Goal: Register for event/course

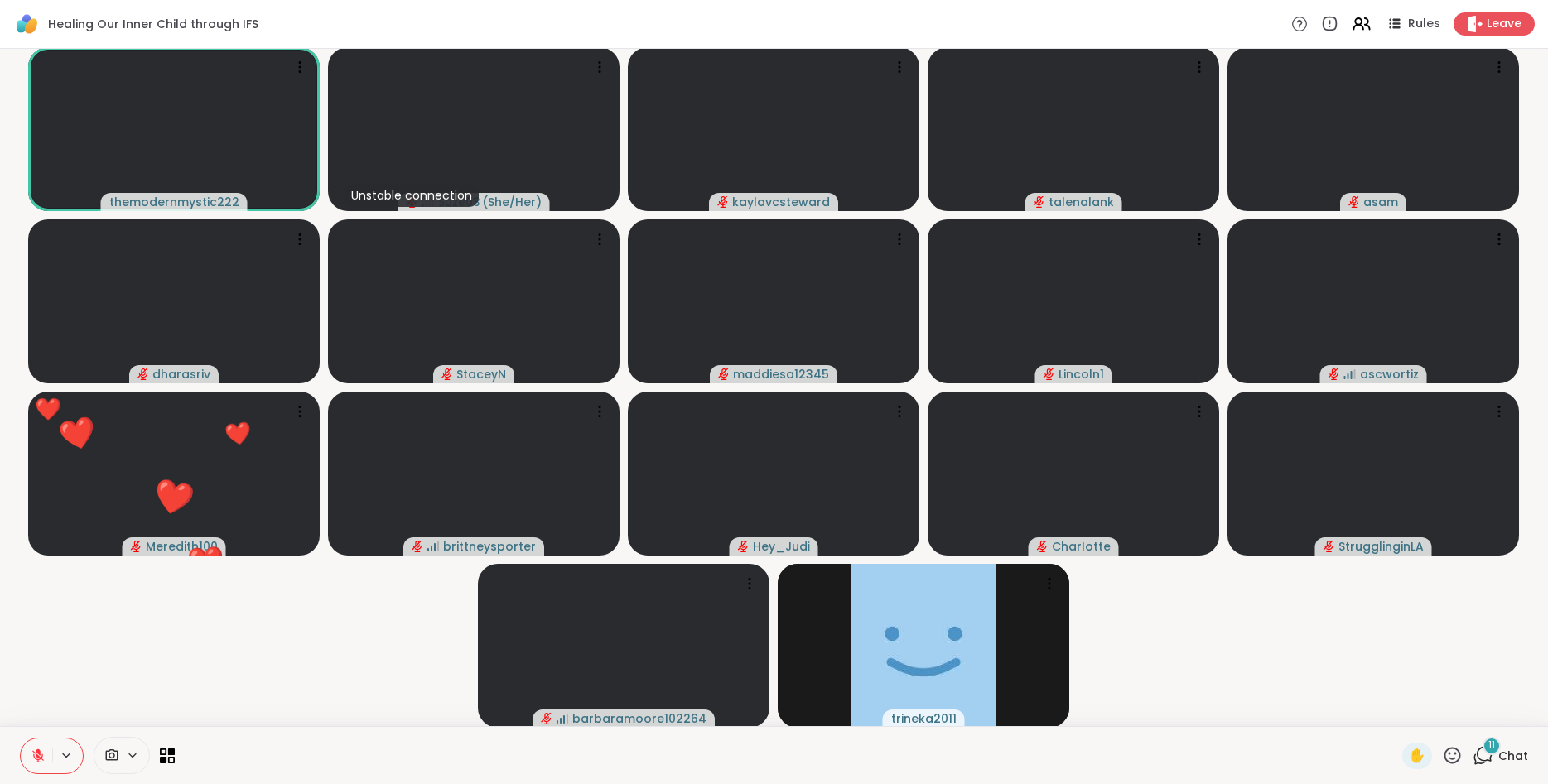
click at [1455, 751] on icon at bounding box center [1453, 756] width 21 height 21
click at [1443, 721] on span "👍" at bounding box center [1440, 712] width 16 height 20
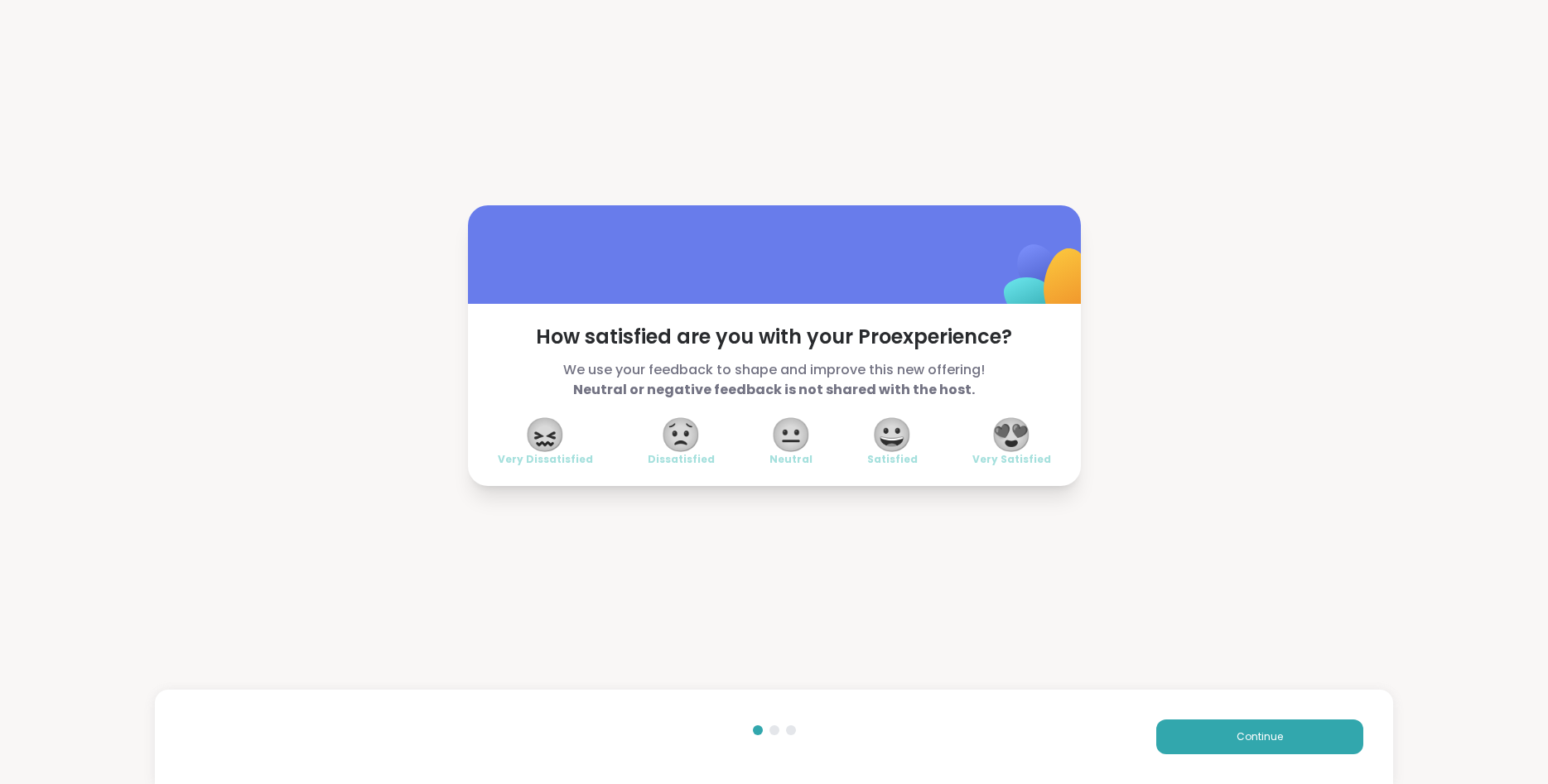
click at [1021, 425] on span "😍" at bounding box center [1011, 435] width 41 height 30
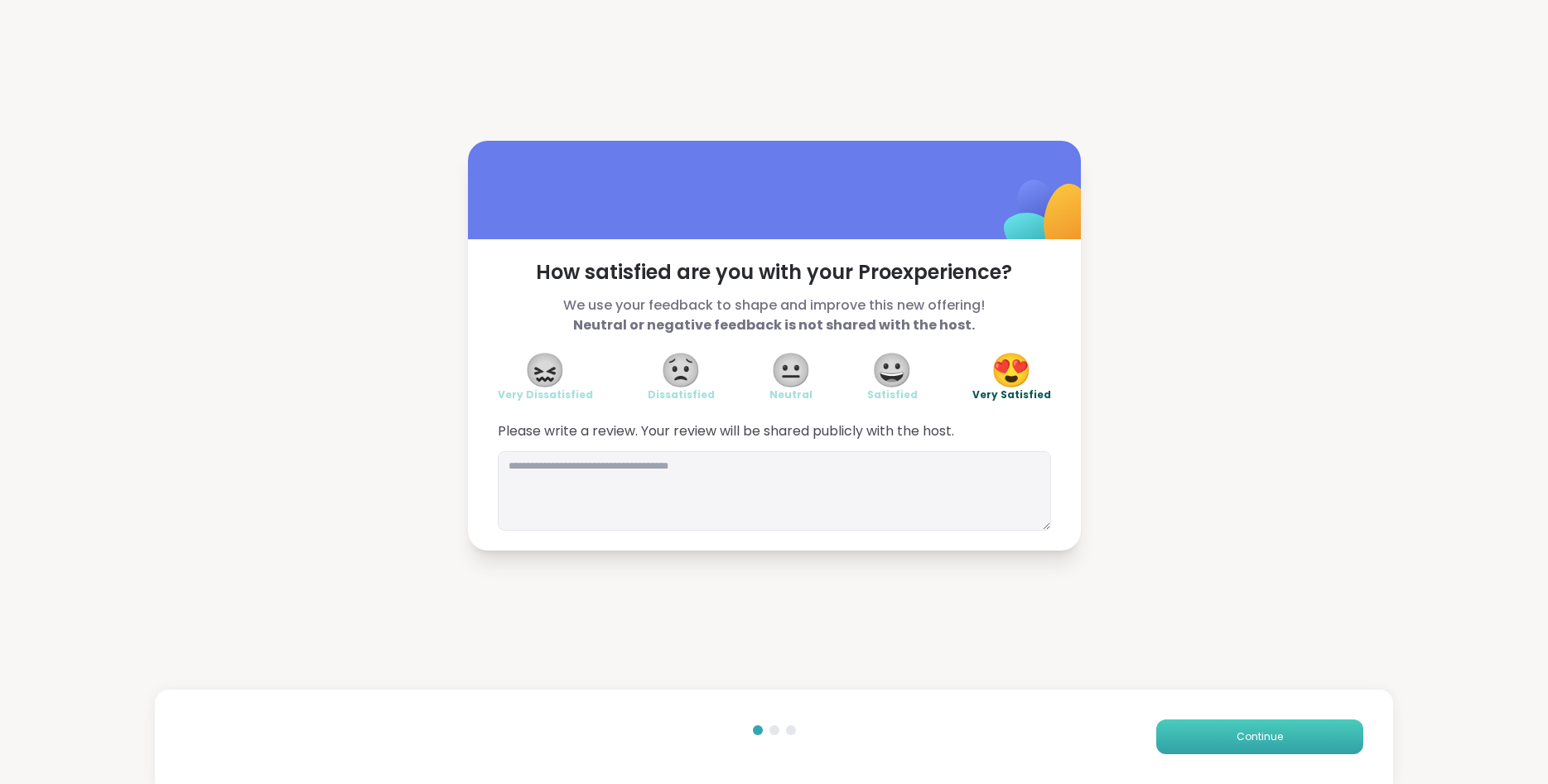
click at [1288, 733] on button "Continue" at bounding box center [1260, 737] width 207 height 35
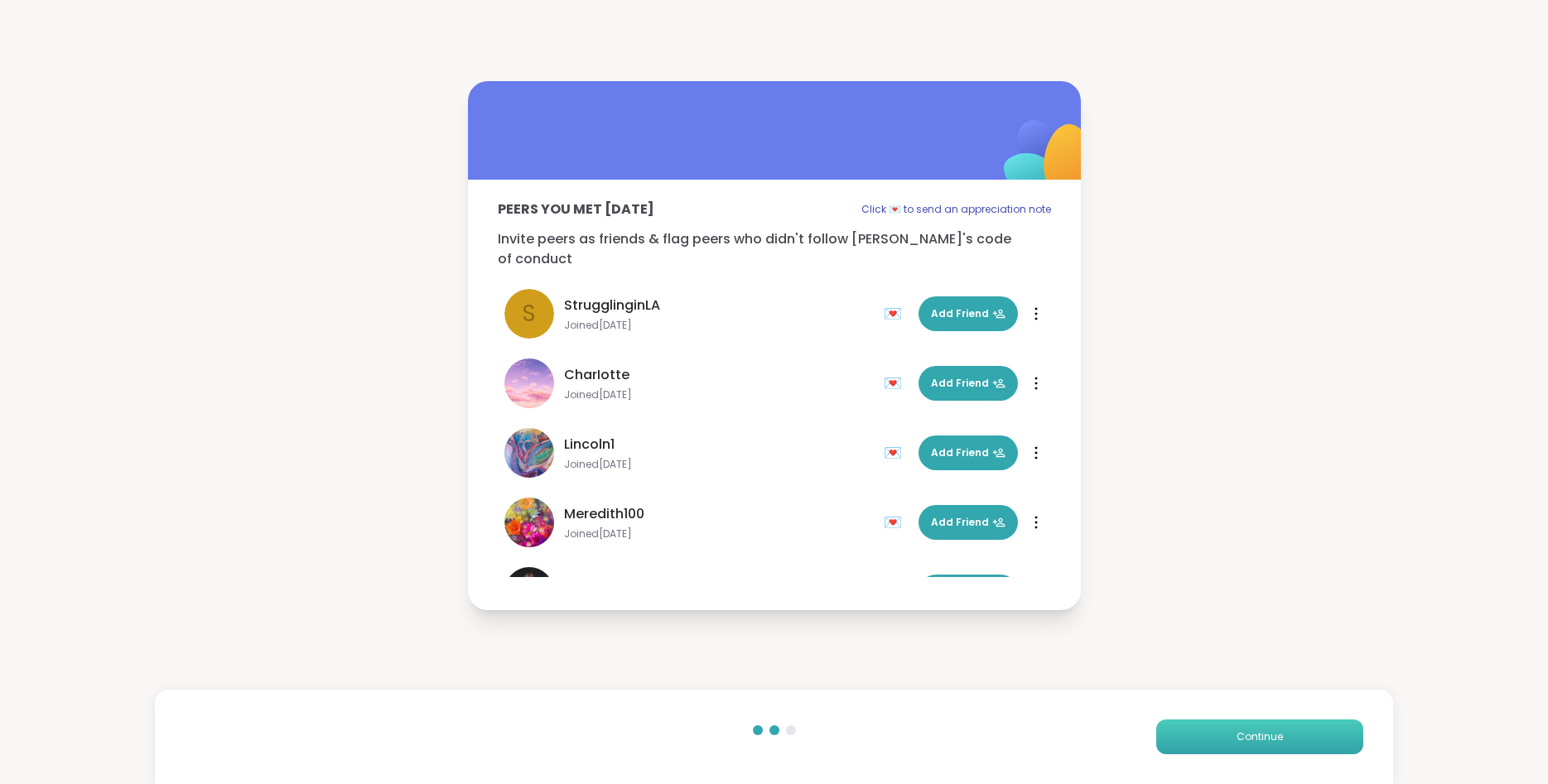
click at [1288, 733] on button "Continue" at bounding box center [1260, 737] width 207 height 35
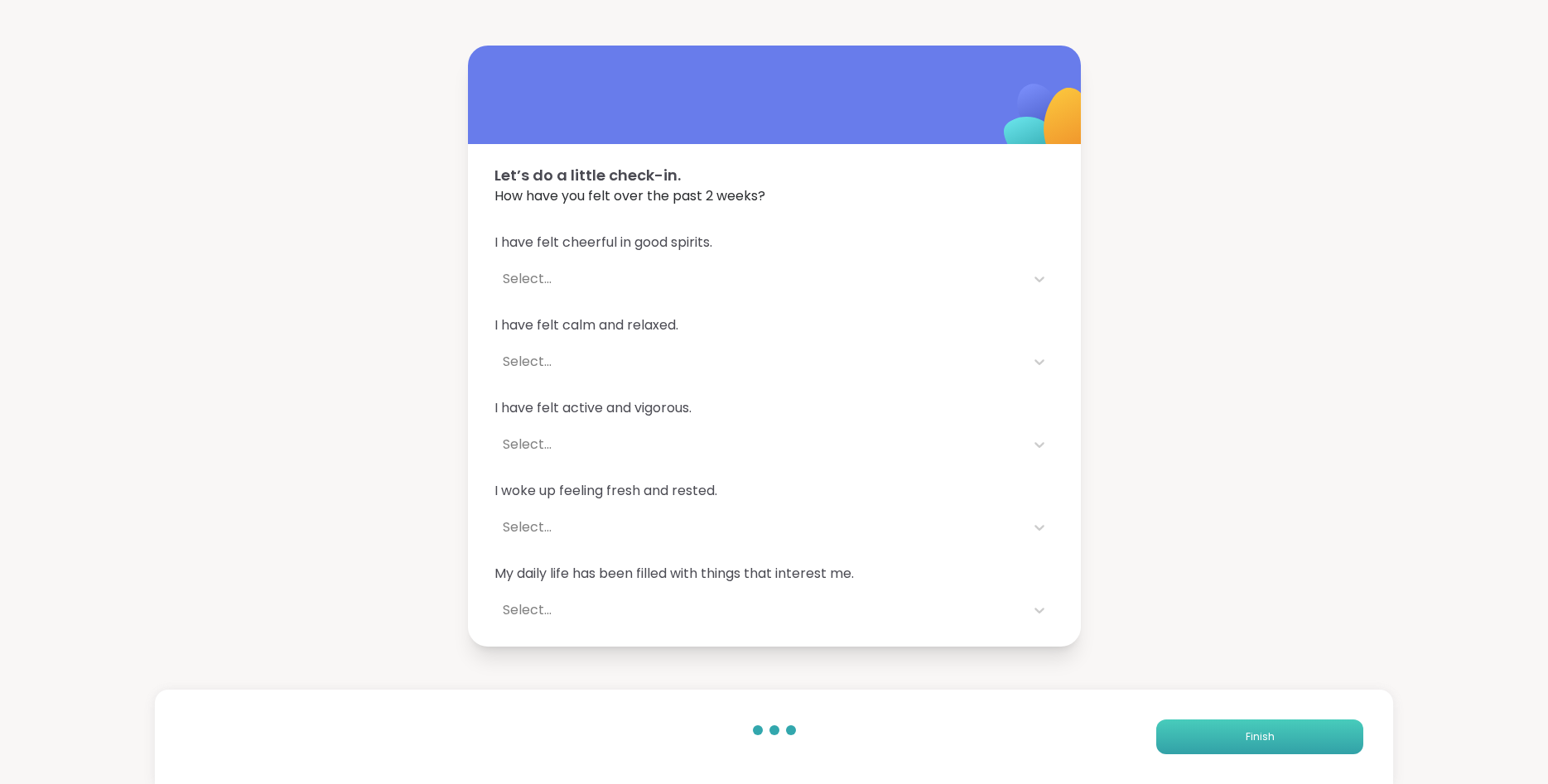
click at [1288, 733] on button "Finish" at bounding box center [1260, 737] width 207 height 35
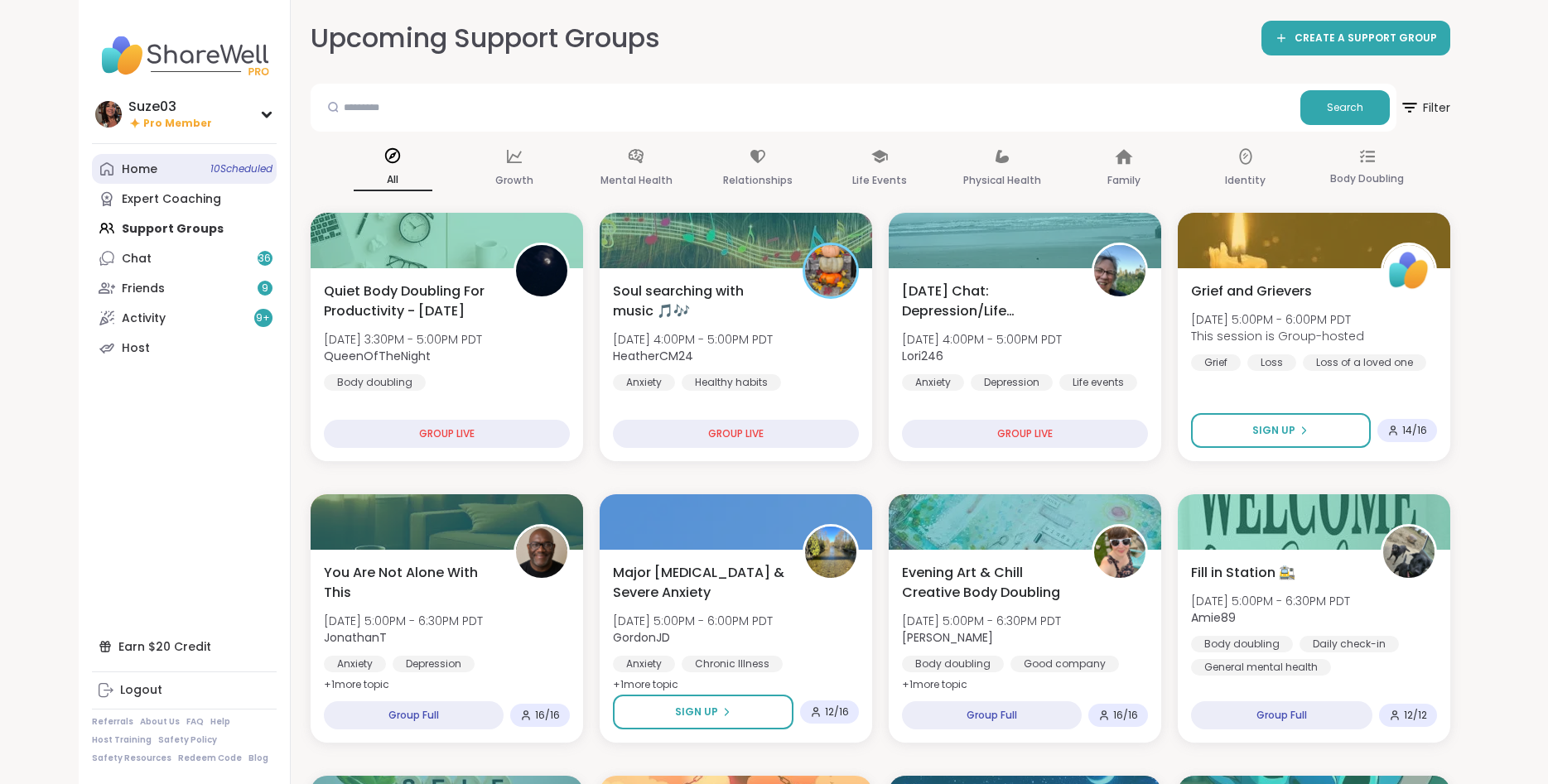
click at [158, 171] on link "Home 10 Scheduled" at bounding box center [184, 169] width 185 height 30
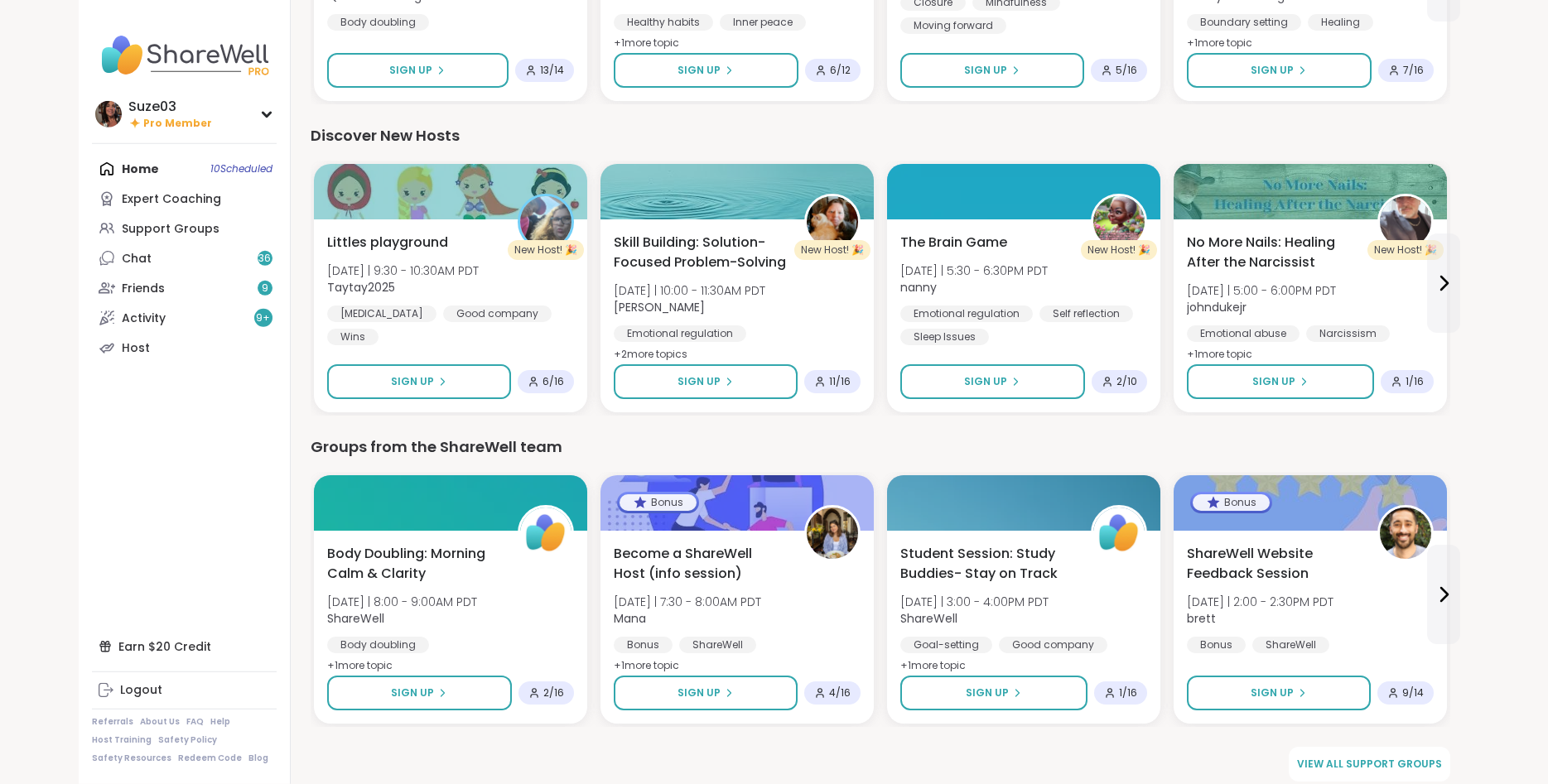
scroll to position [1915, 0]
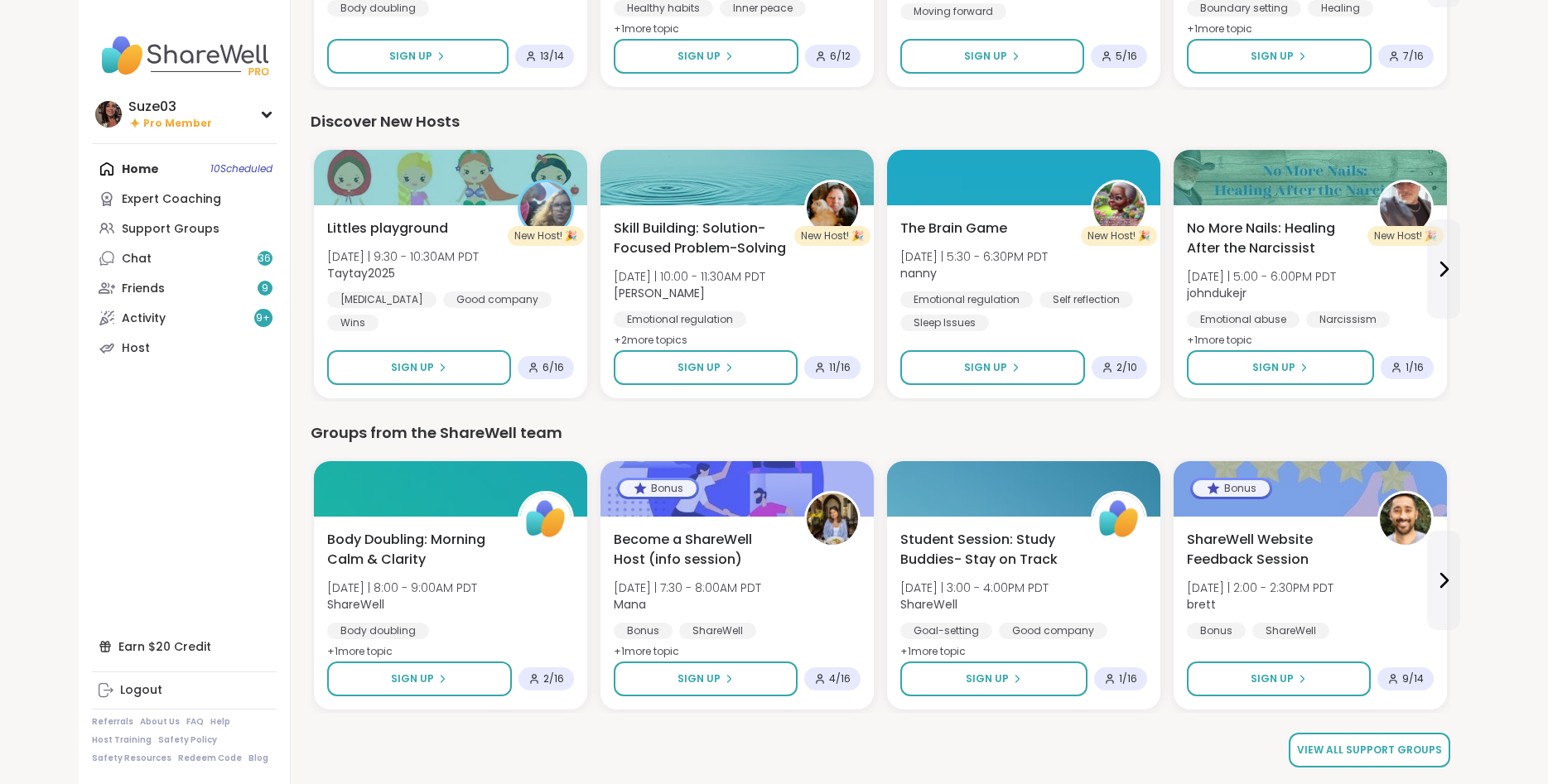
click at [1418, 750] on span "View all support groups" at bounding box center [1369, 750] width 145 height 15
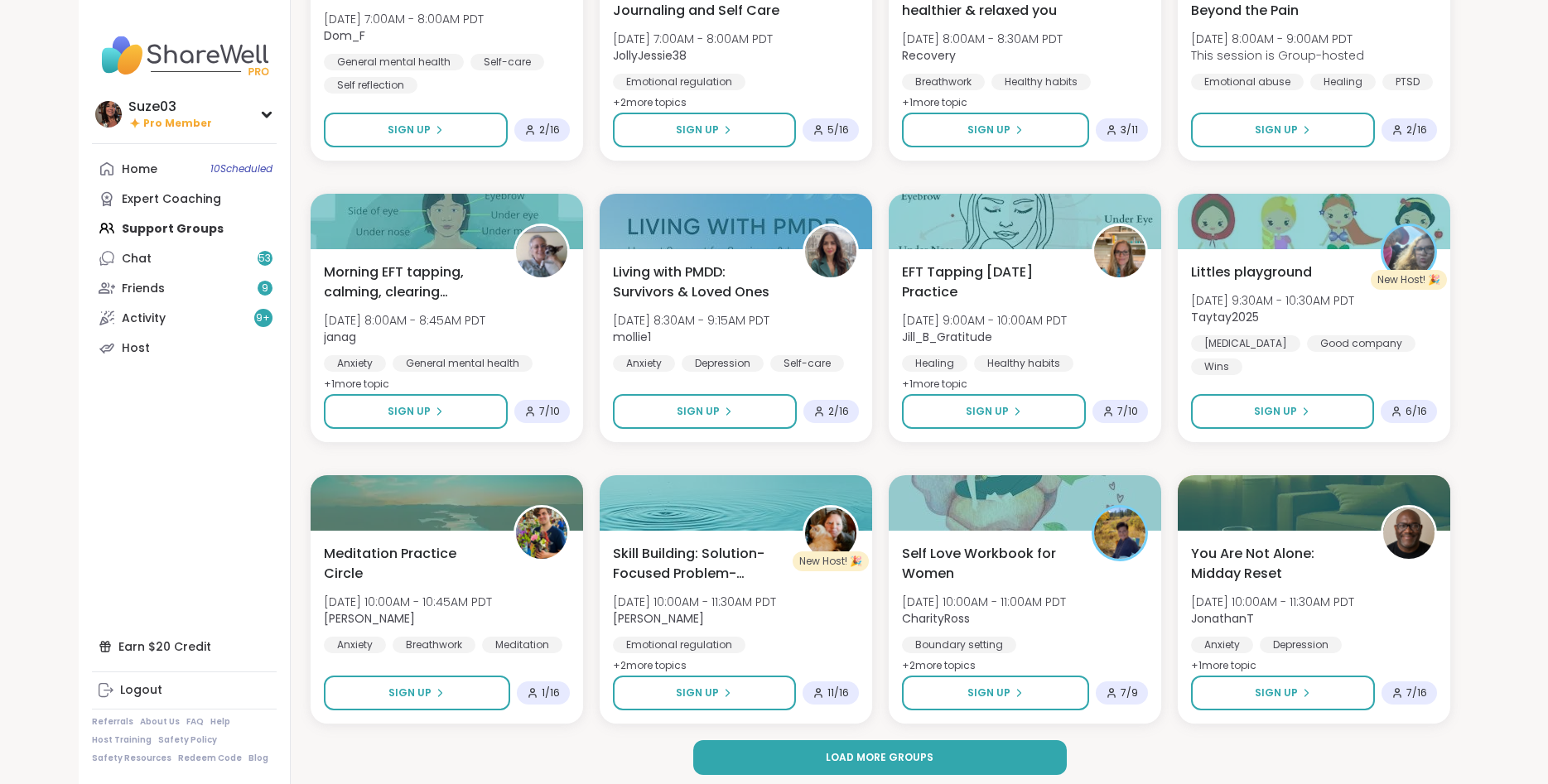
scroll to position [1998, 0]
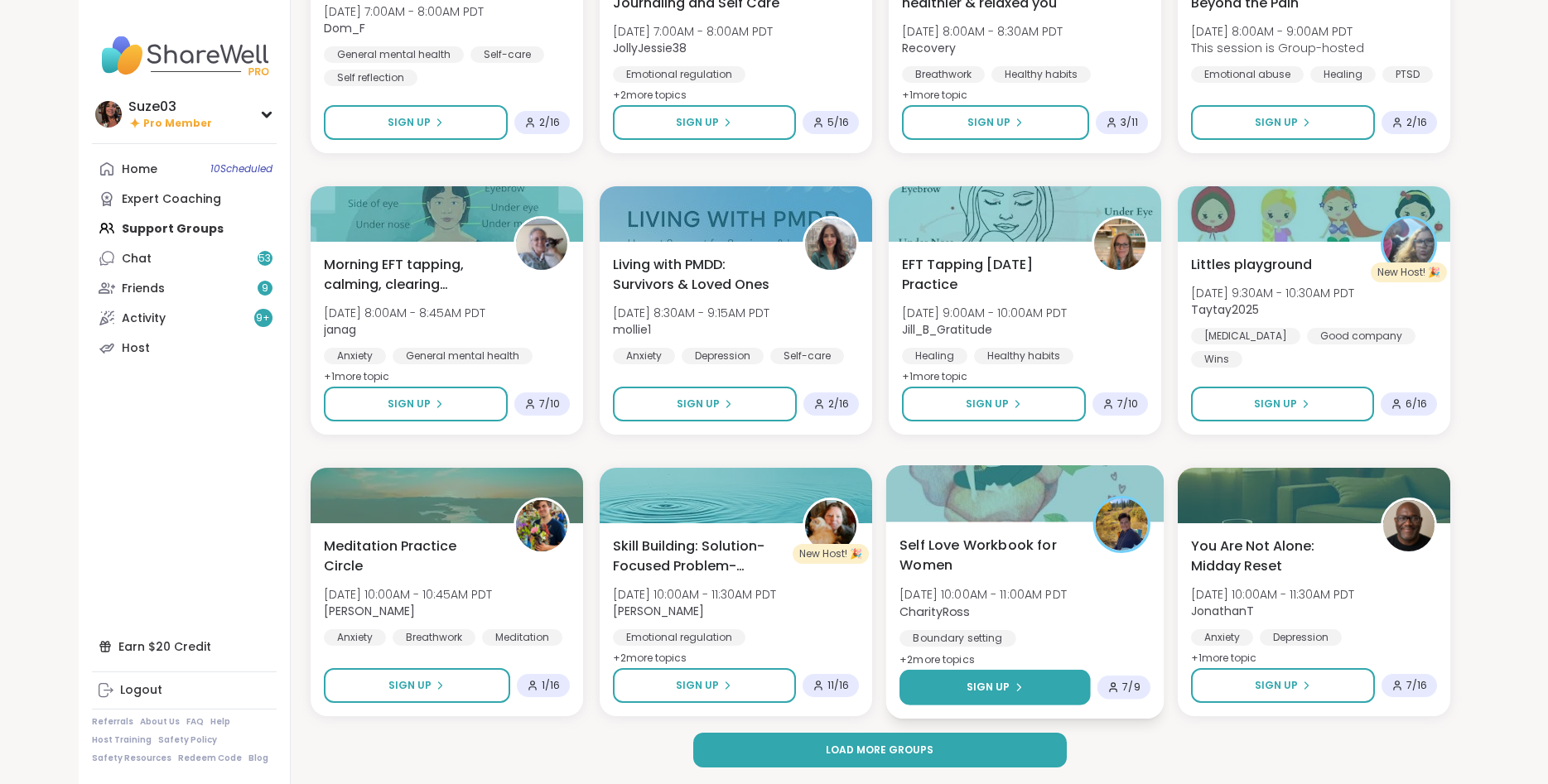
click at [1041, 681] on button "Sign Up" at bounding box center [996, 688] width 192 height 36
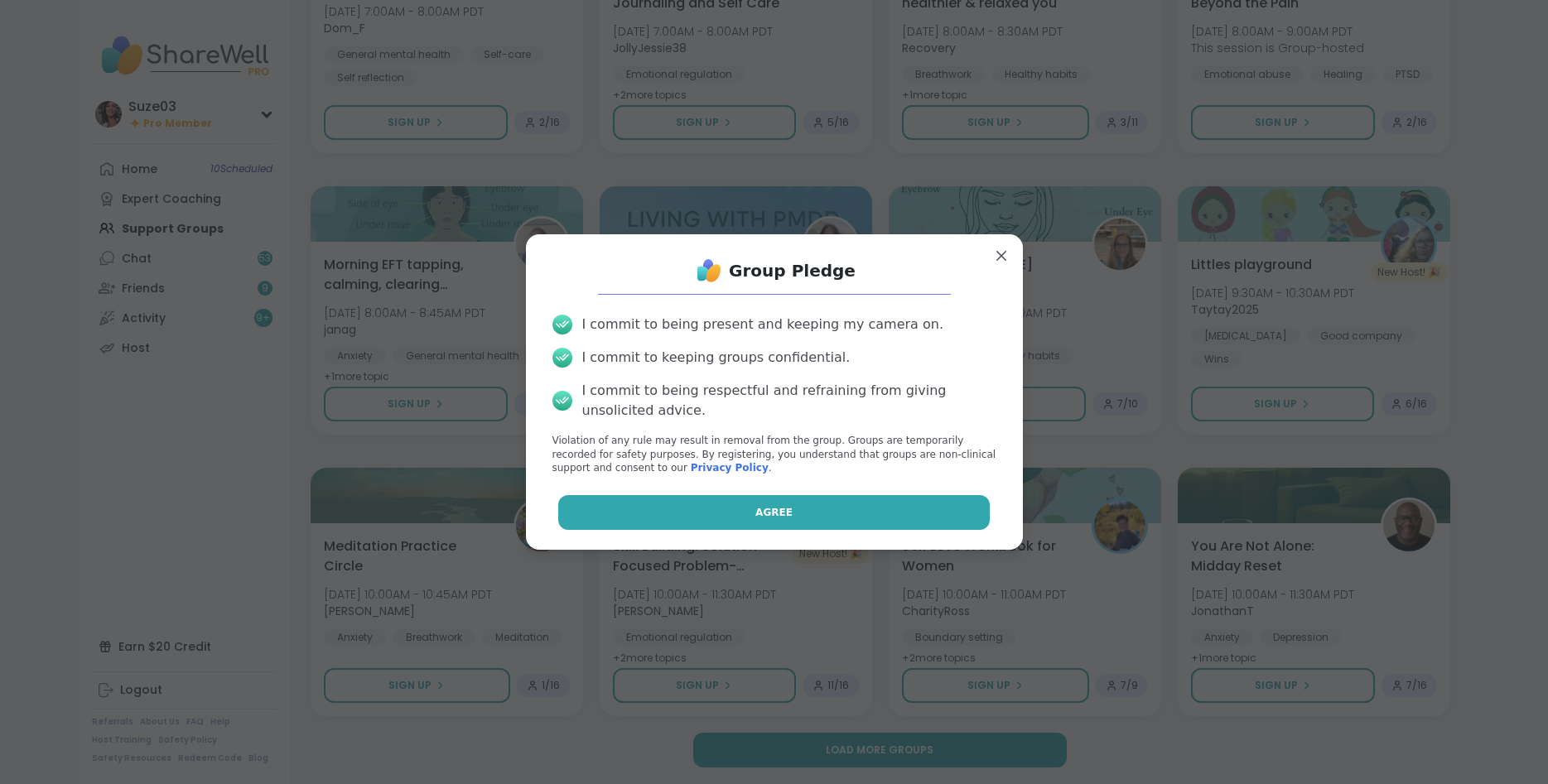
click at [788, 526] on button "Agree" at bounding box center [774, 513] width 432 height 35
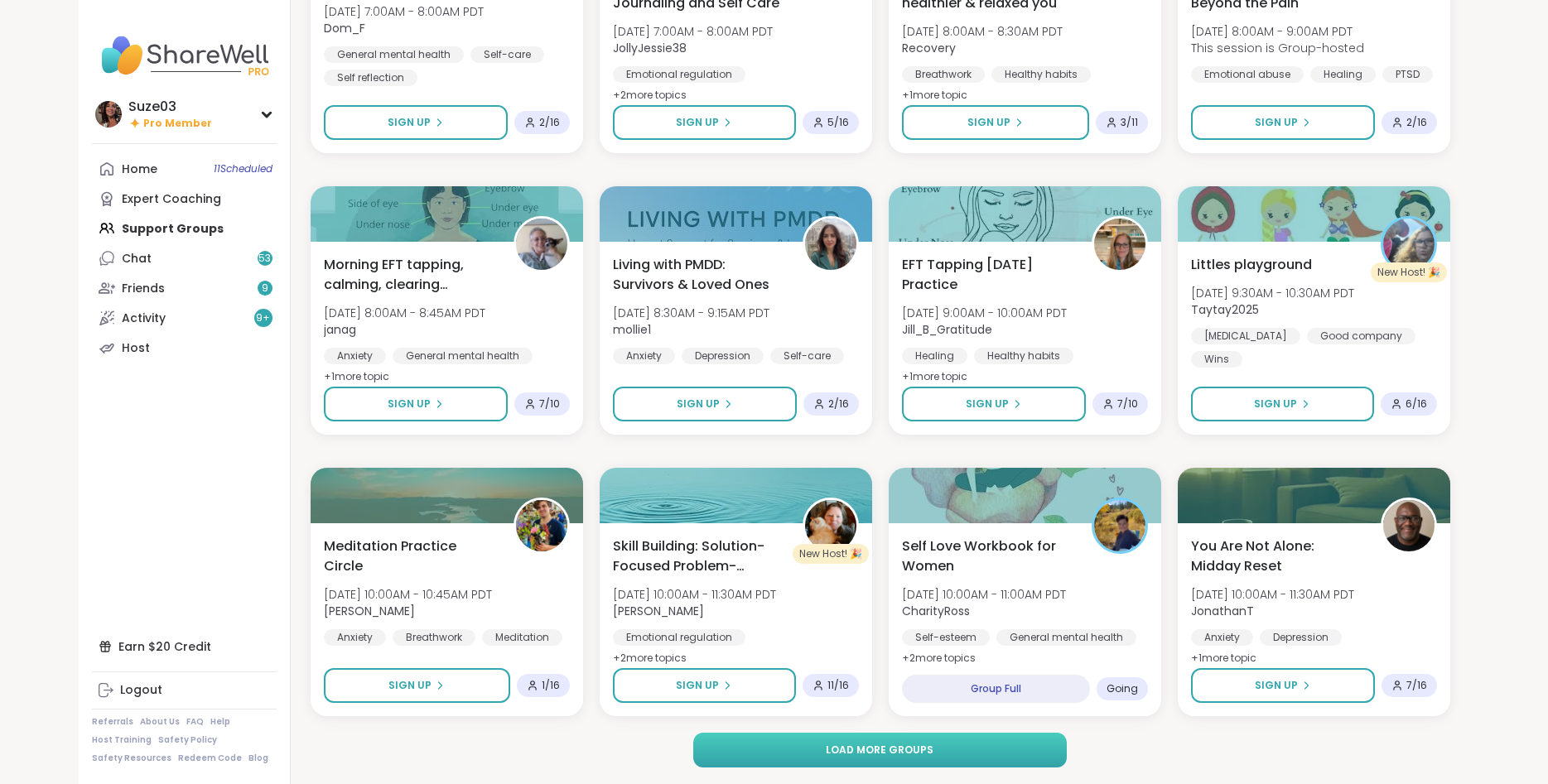
click at [896, 748] on span "Load more groups" at bounding box center [880, 750] width 108 height 15
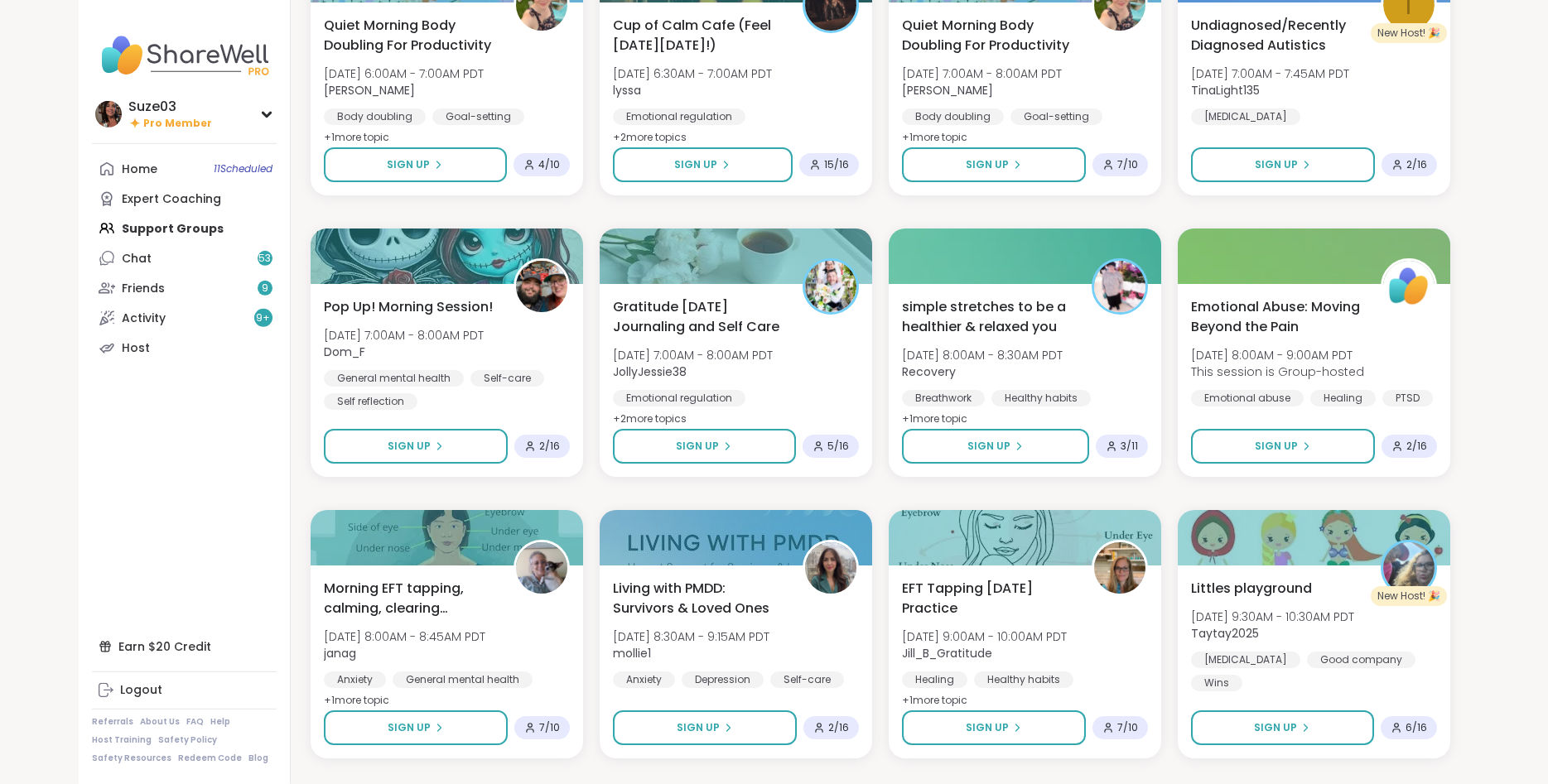
scroll to position [1716, 0]
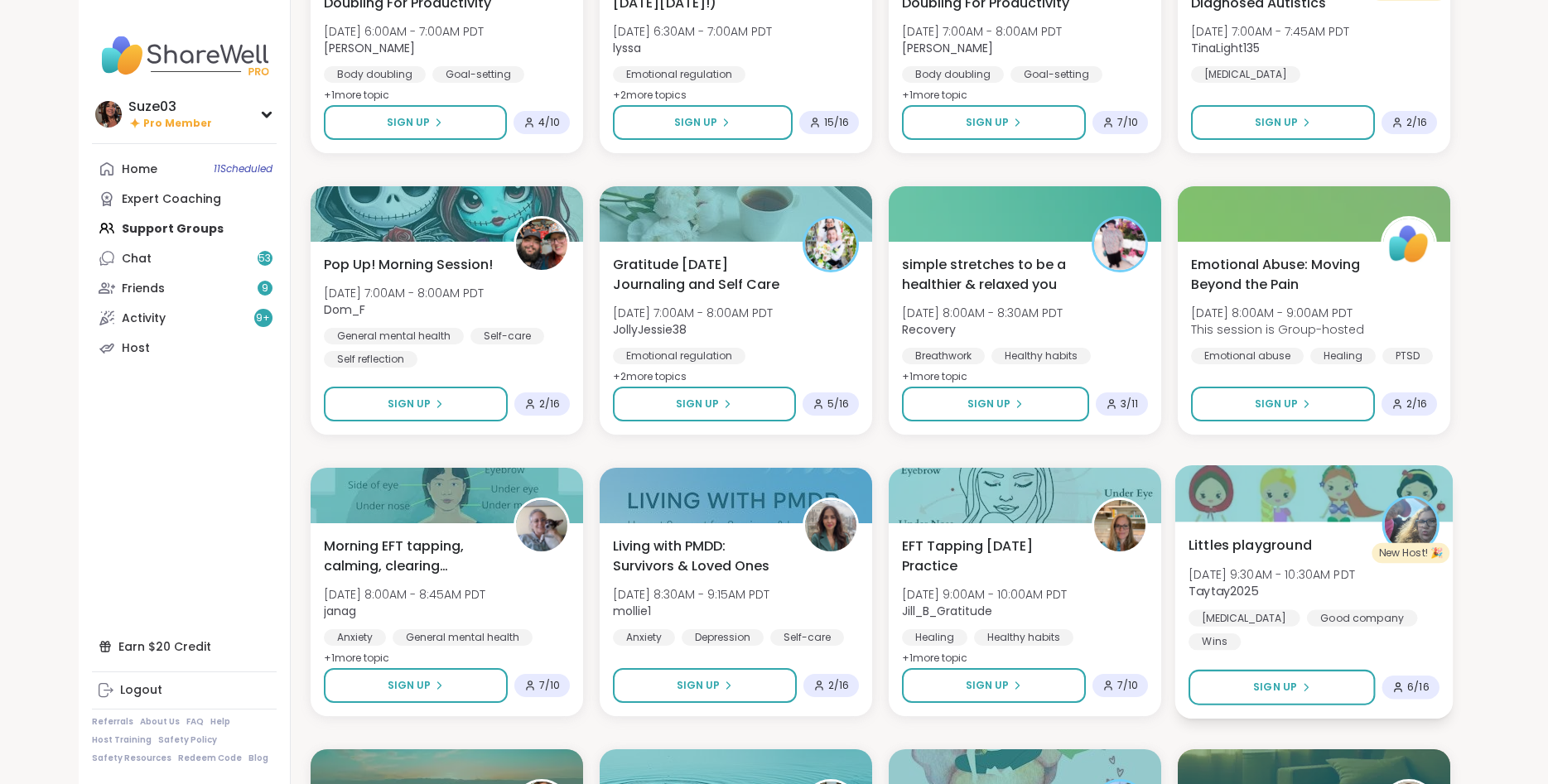
click at [1246, 562] on div "[PERSON_NAME] playground [DATE] 9:30AM - 10:30AM PDT Taytay2025 [MEDICAL_DATA] …" at bounding box center [1313, 592] width 251 height 115
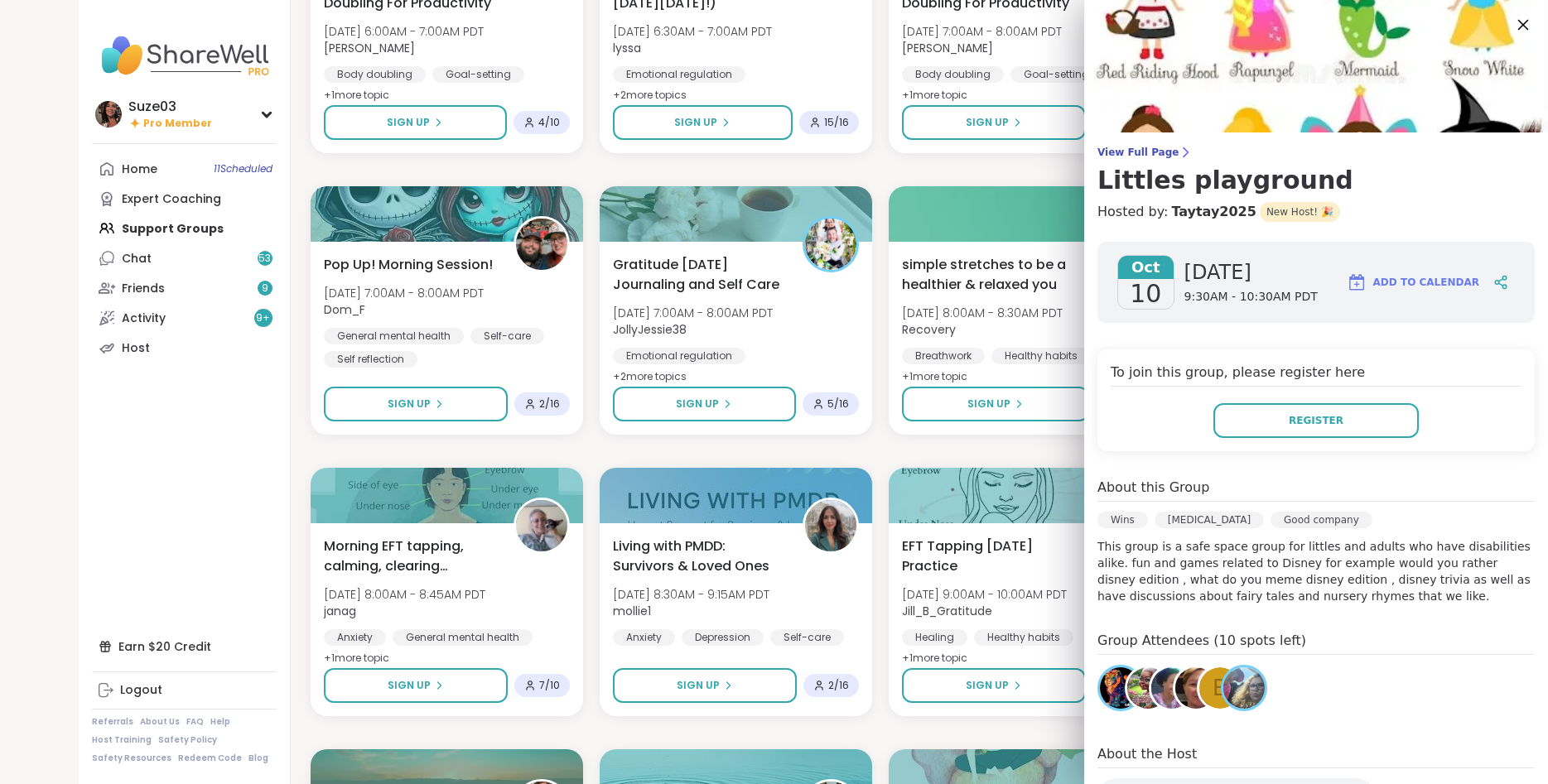
click at [1518, 25] on icon at bounding box center [1523, 24] width 21 height 21
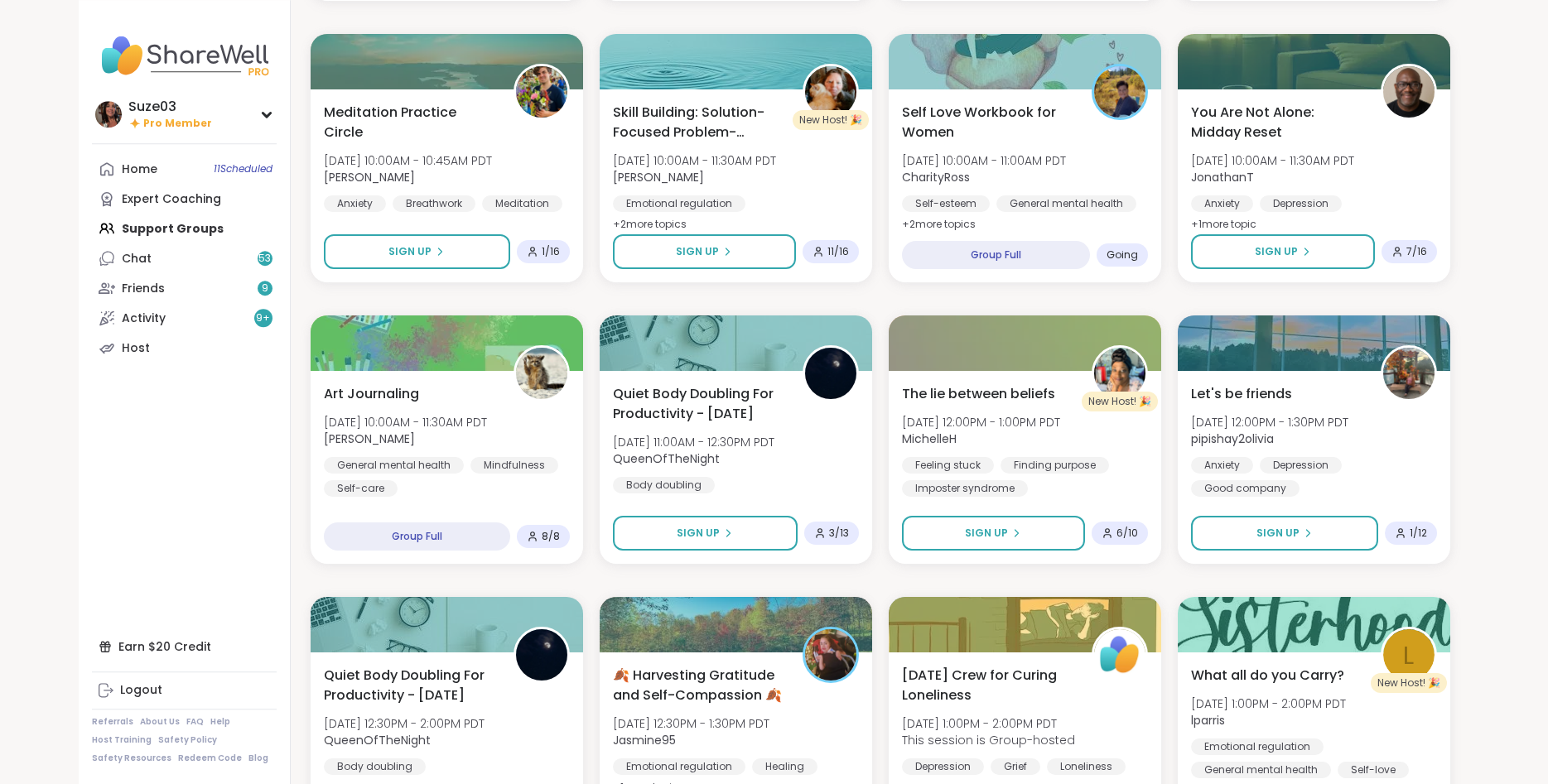
scroll to position [2448, 0]
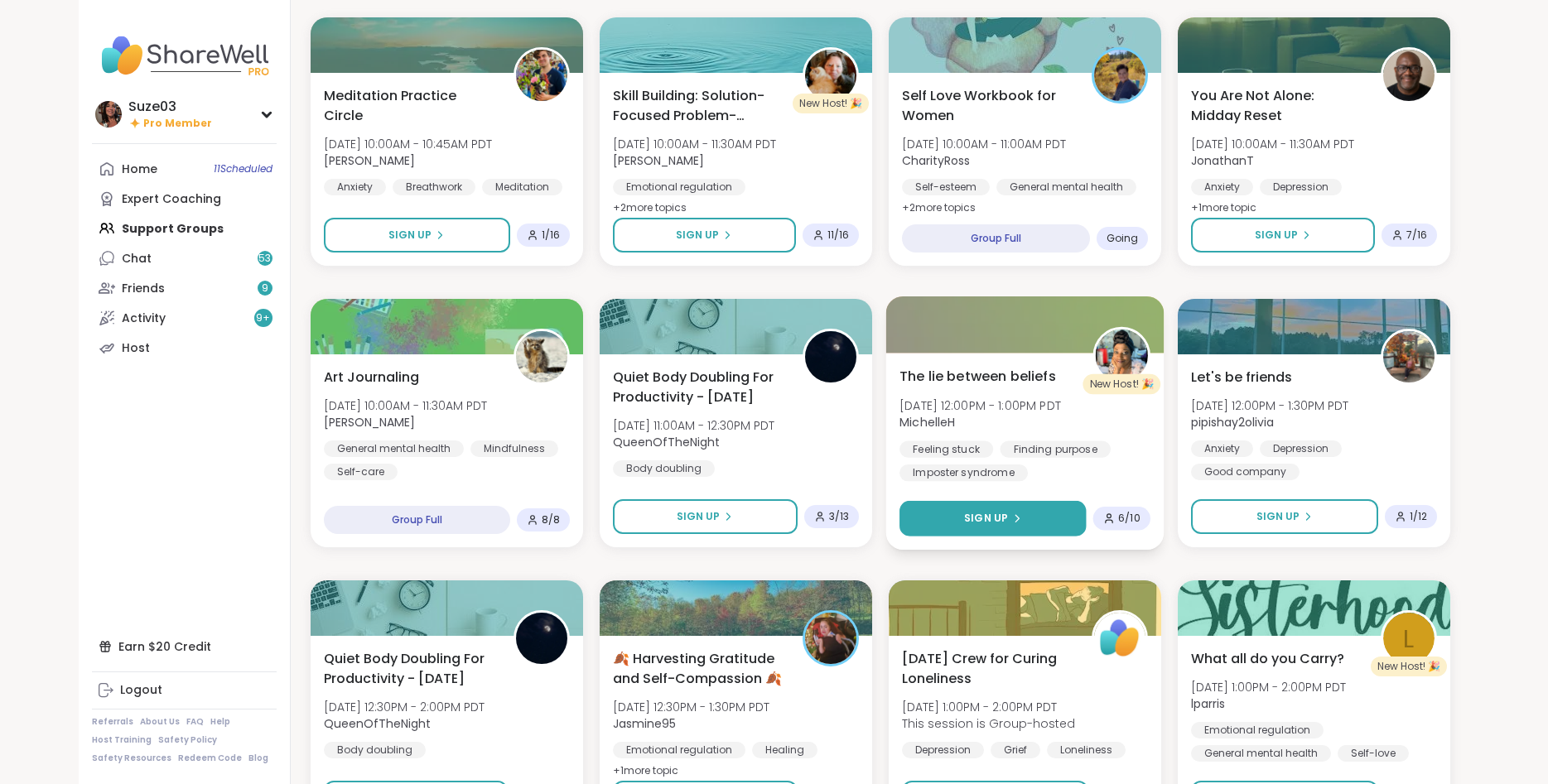
click at [1036, 505] on button "Sign Up" at bounding box center [993, 519] width 187 height 36
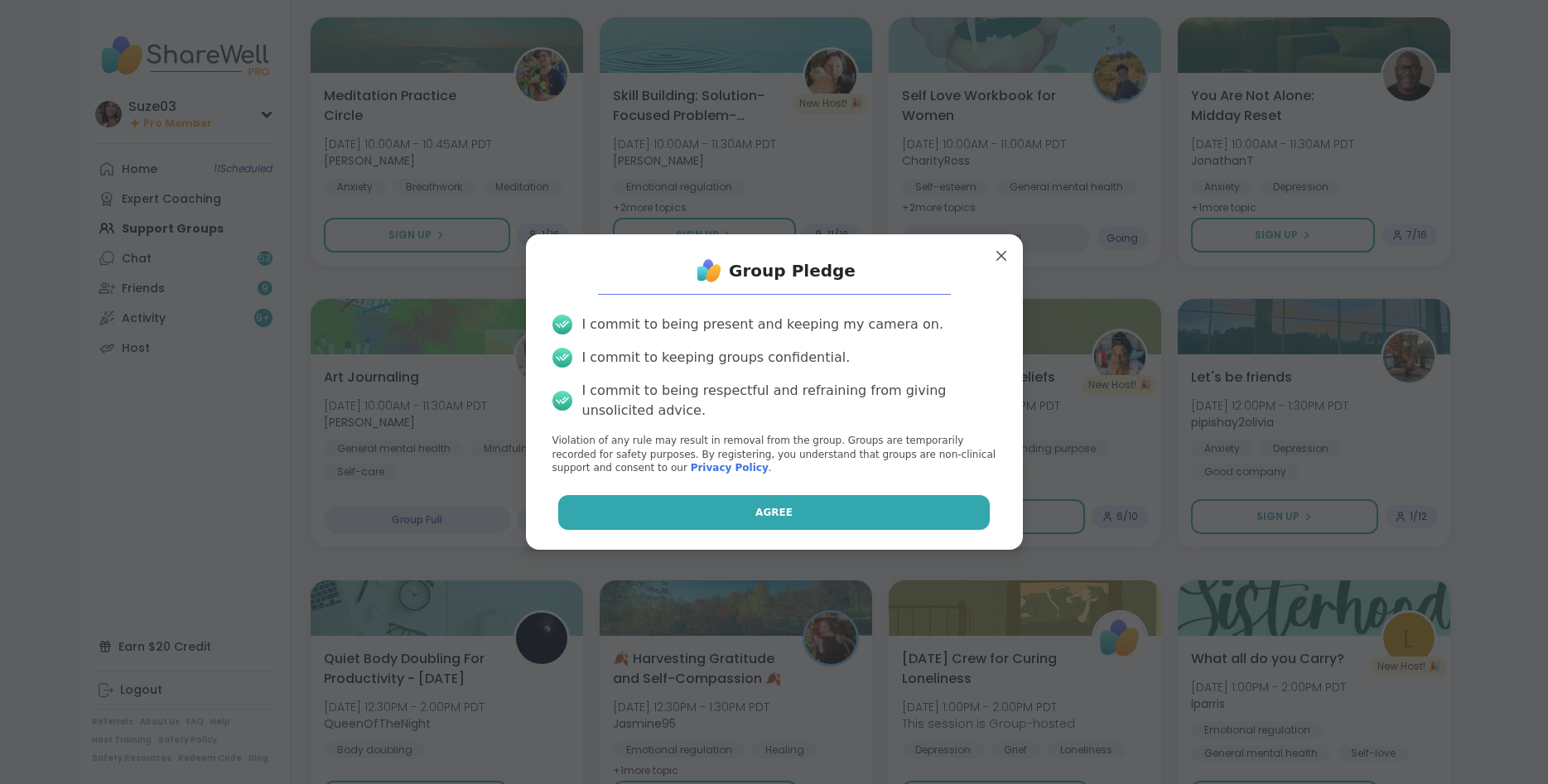
click at [949, 514] on button "Agree" at bounding box center [774, 513] width 432 height 35
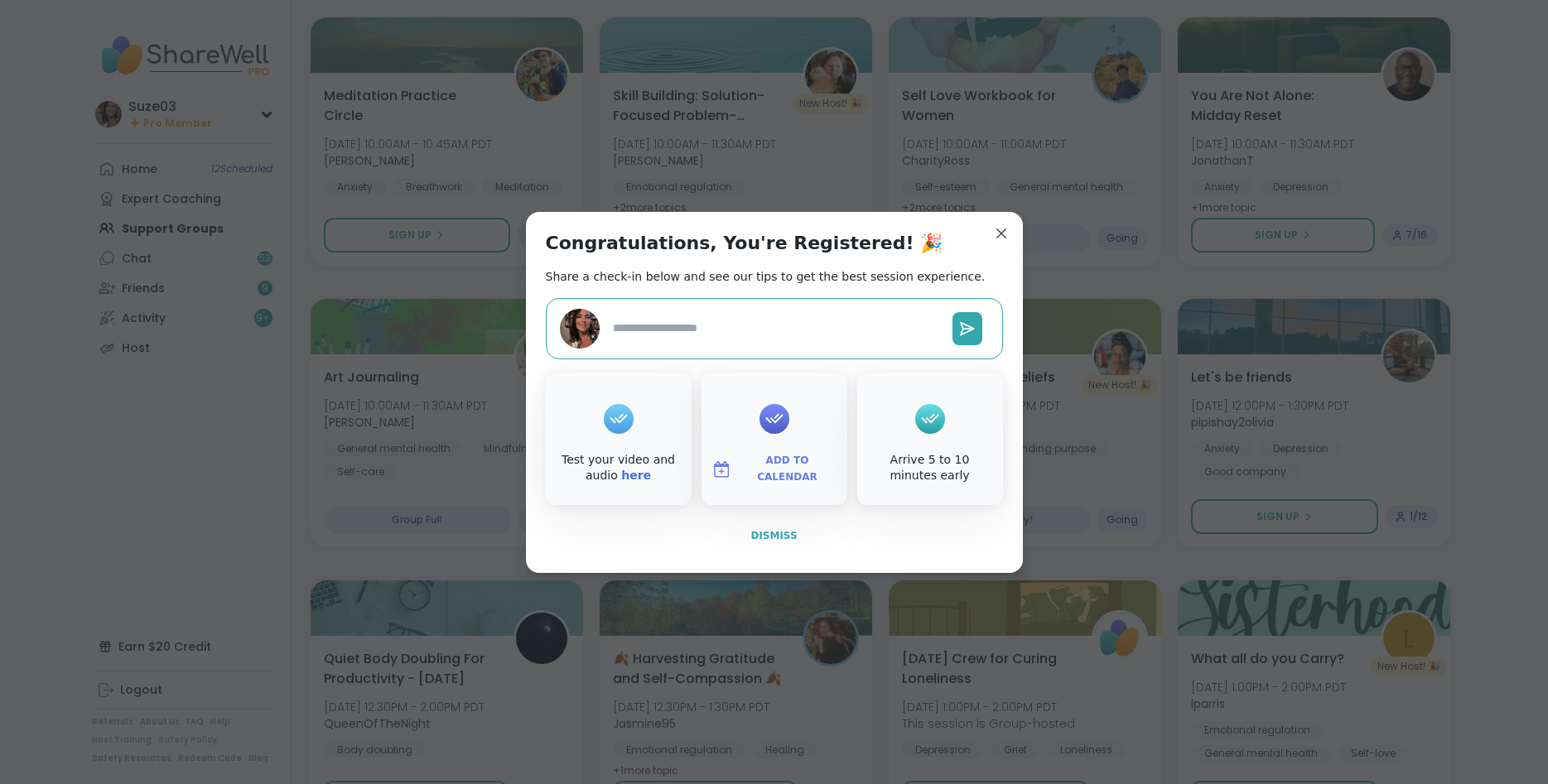
click at [783, 531] on span "Dismiss" at bounding box center [774, 536] width 46 height 12
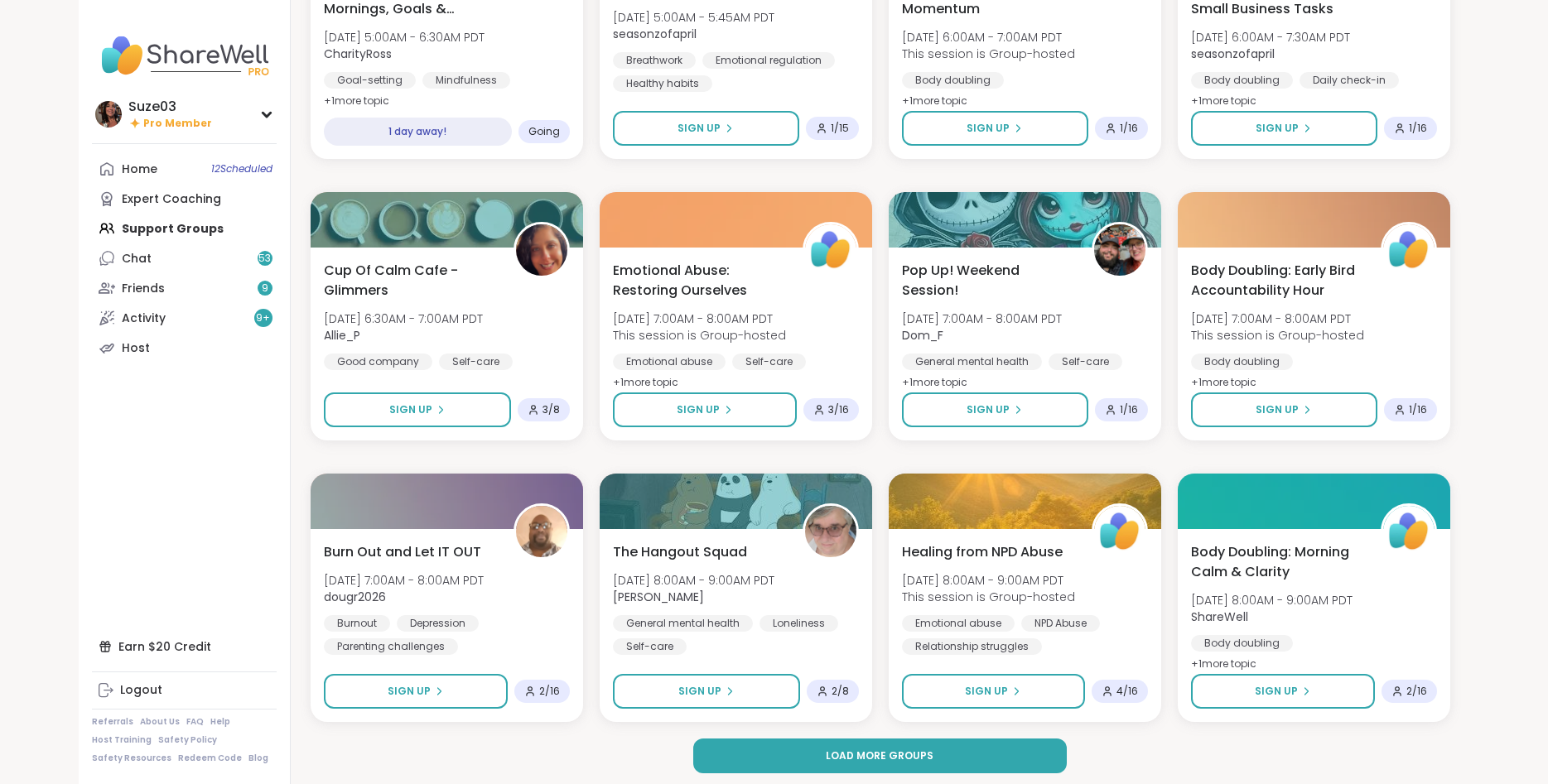
scroll to position [4532, 0]
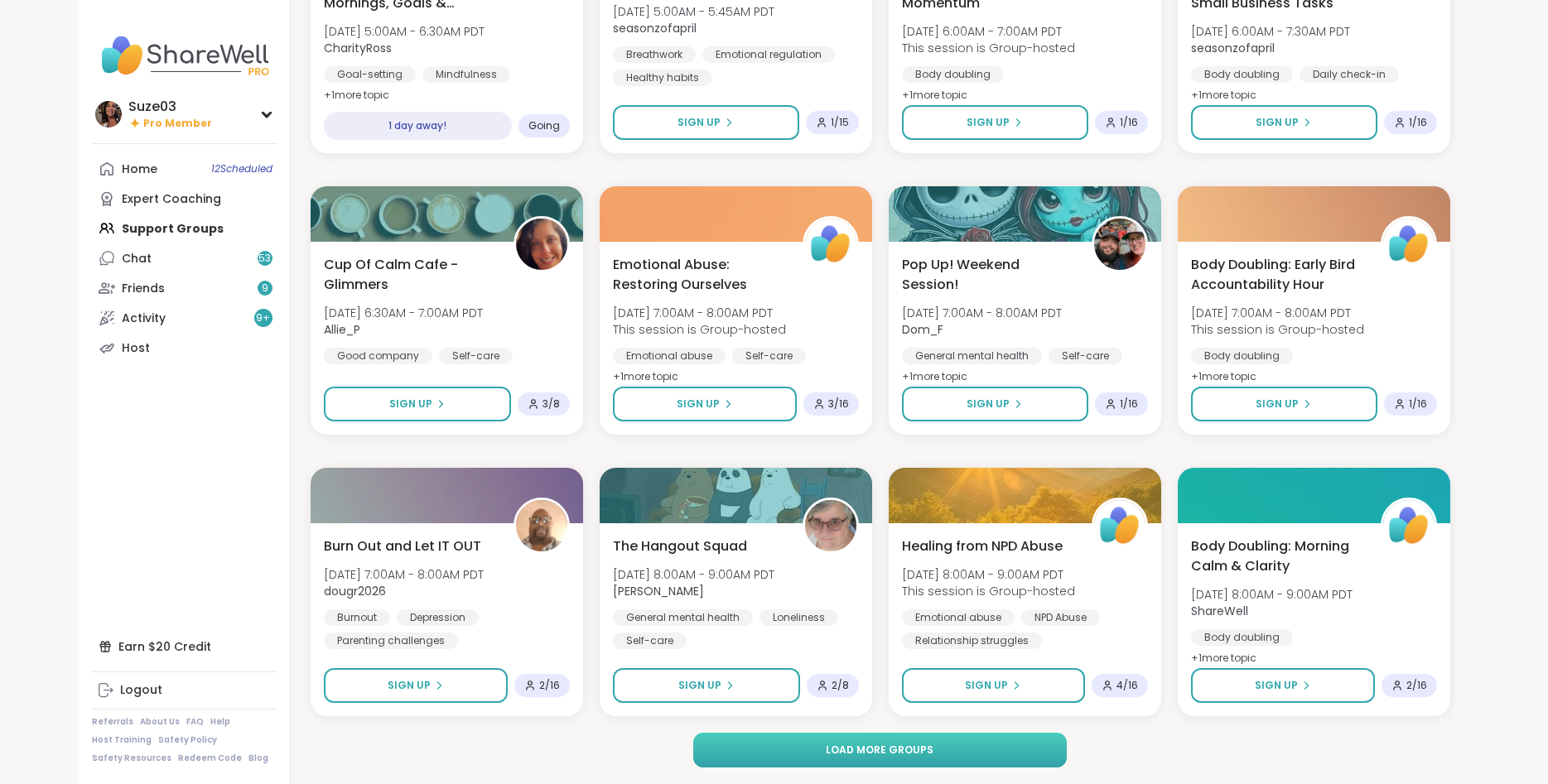
click at [991, 757] on button "Load more groups" at bounding box center [880, 750] width 373 height 35
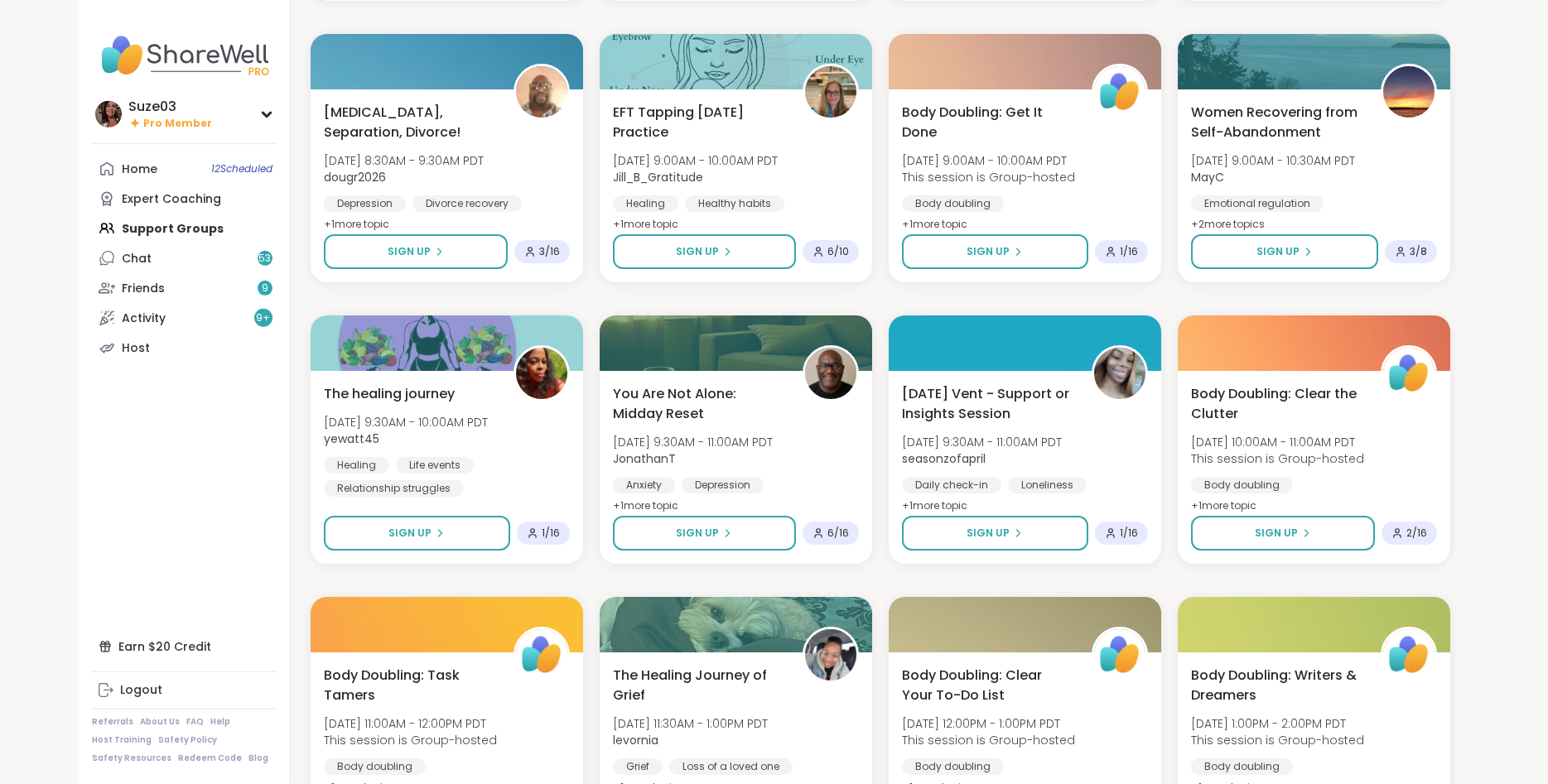
scroll to position [5249, 0]
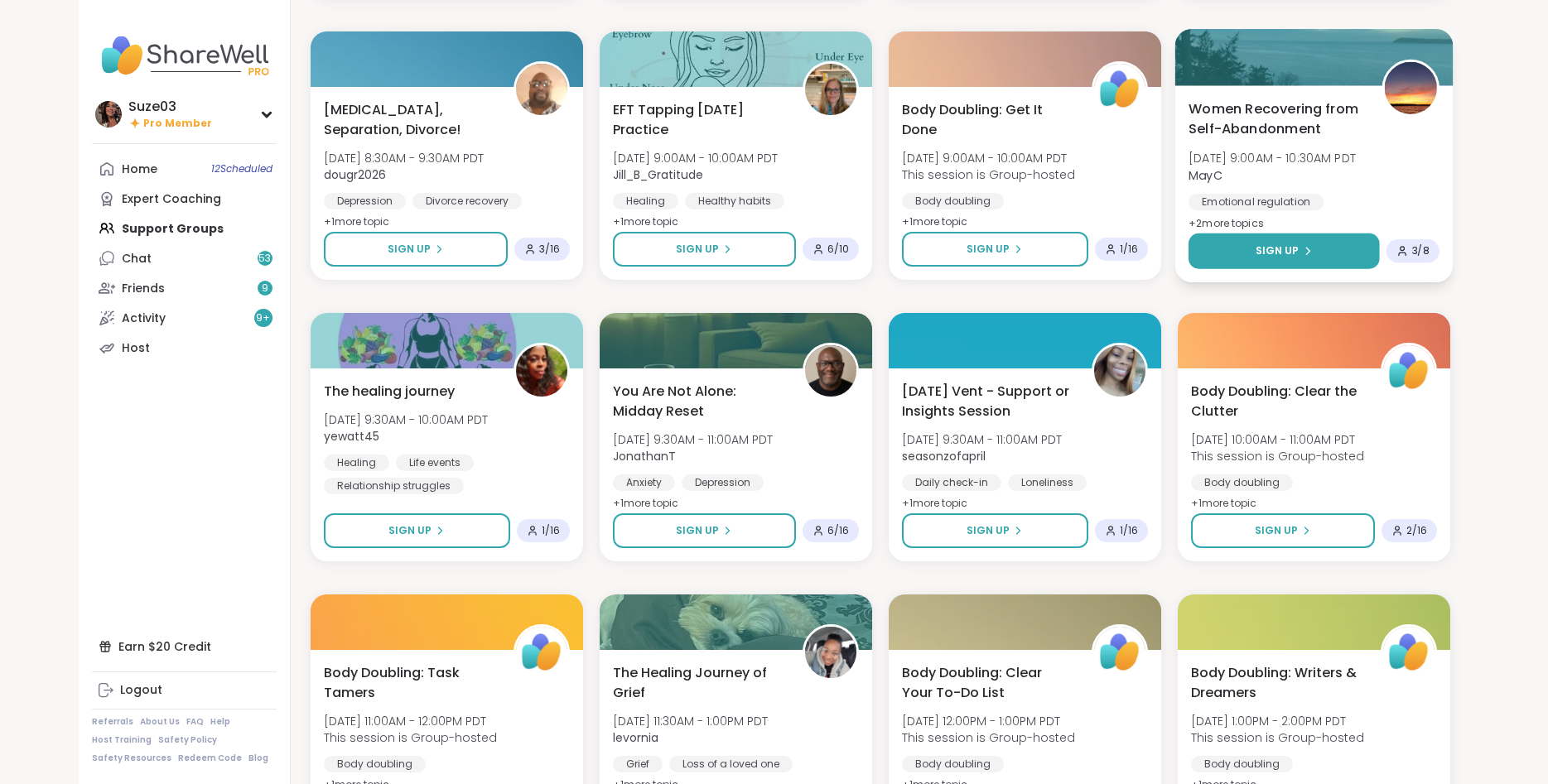
click at [1286, 254] on span "Sign Up" at bounding box center [1277, 250] width 44 height 15
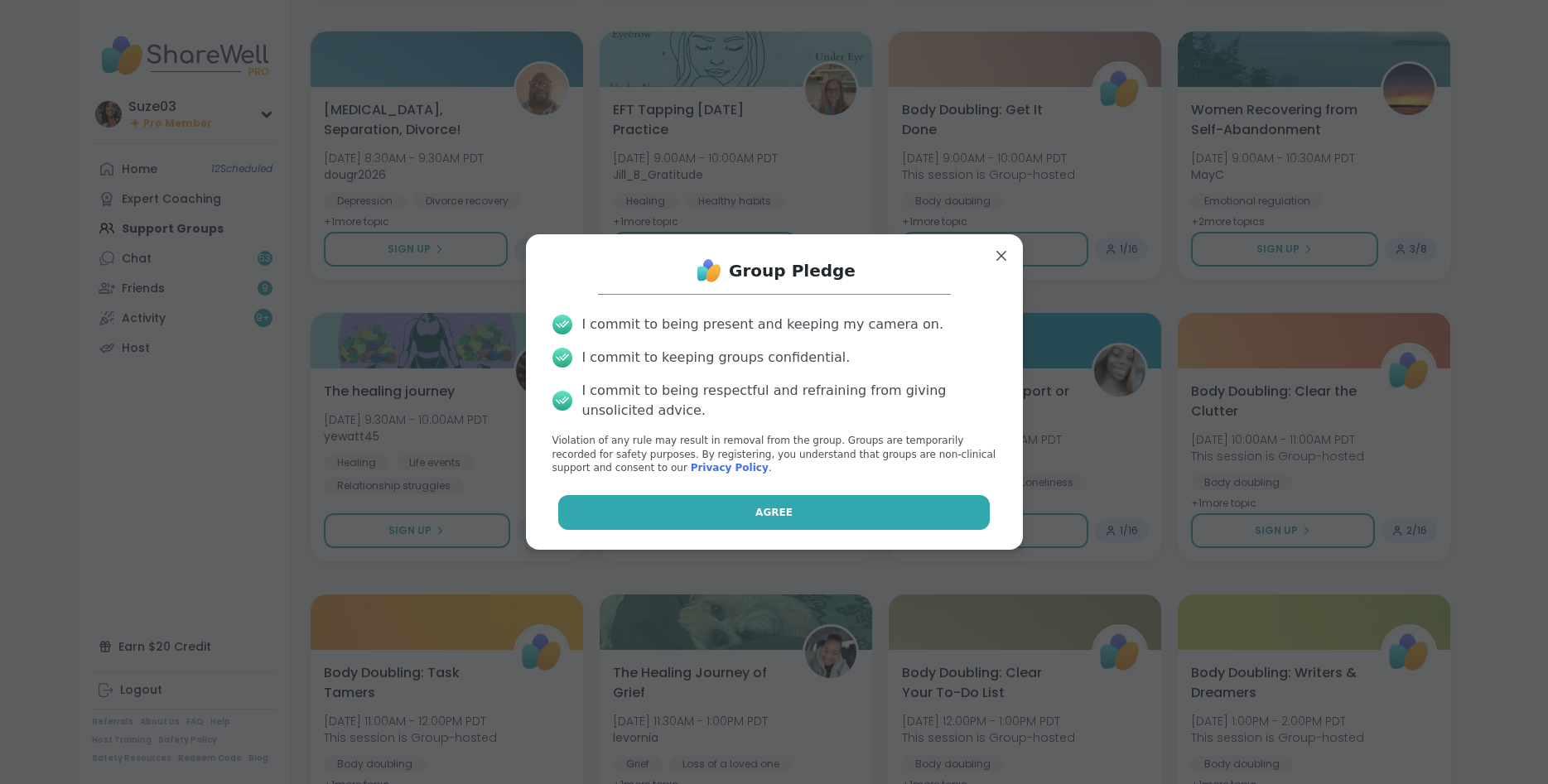
click at [871, 514] on button "Agree" at bounding box center [774, 513] width 432 height 35
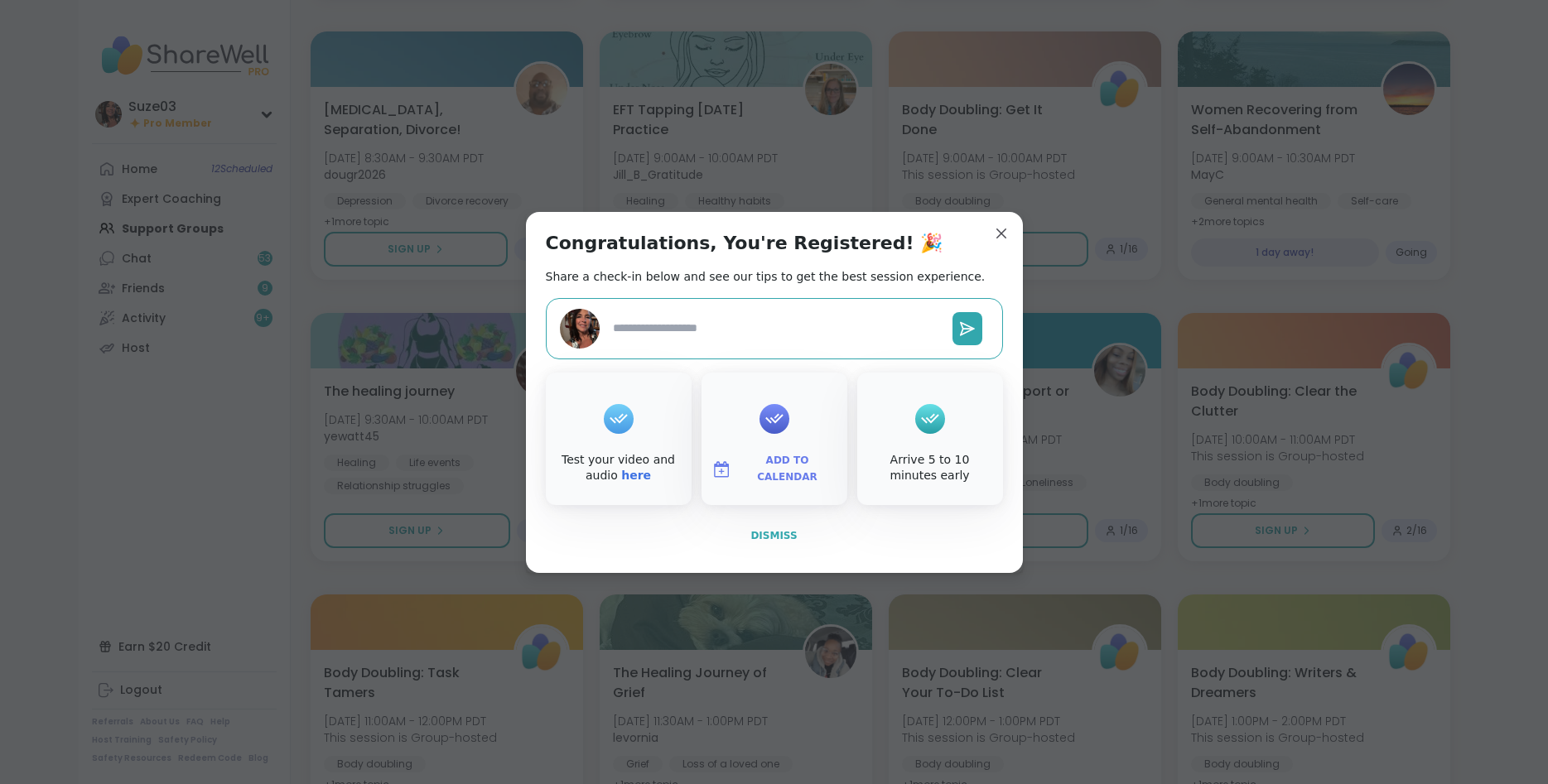
type textarea "*"
click at [780, 533] on span "Dismiss" at bounding box center [774, 536] width 46 height 12
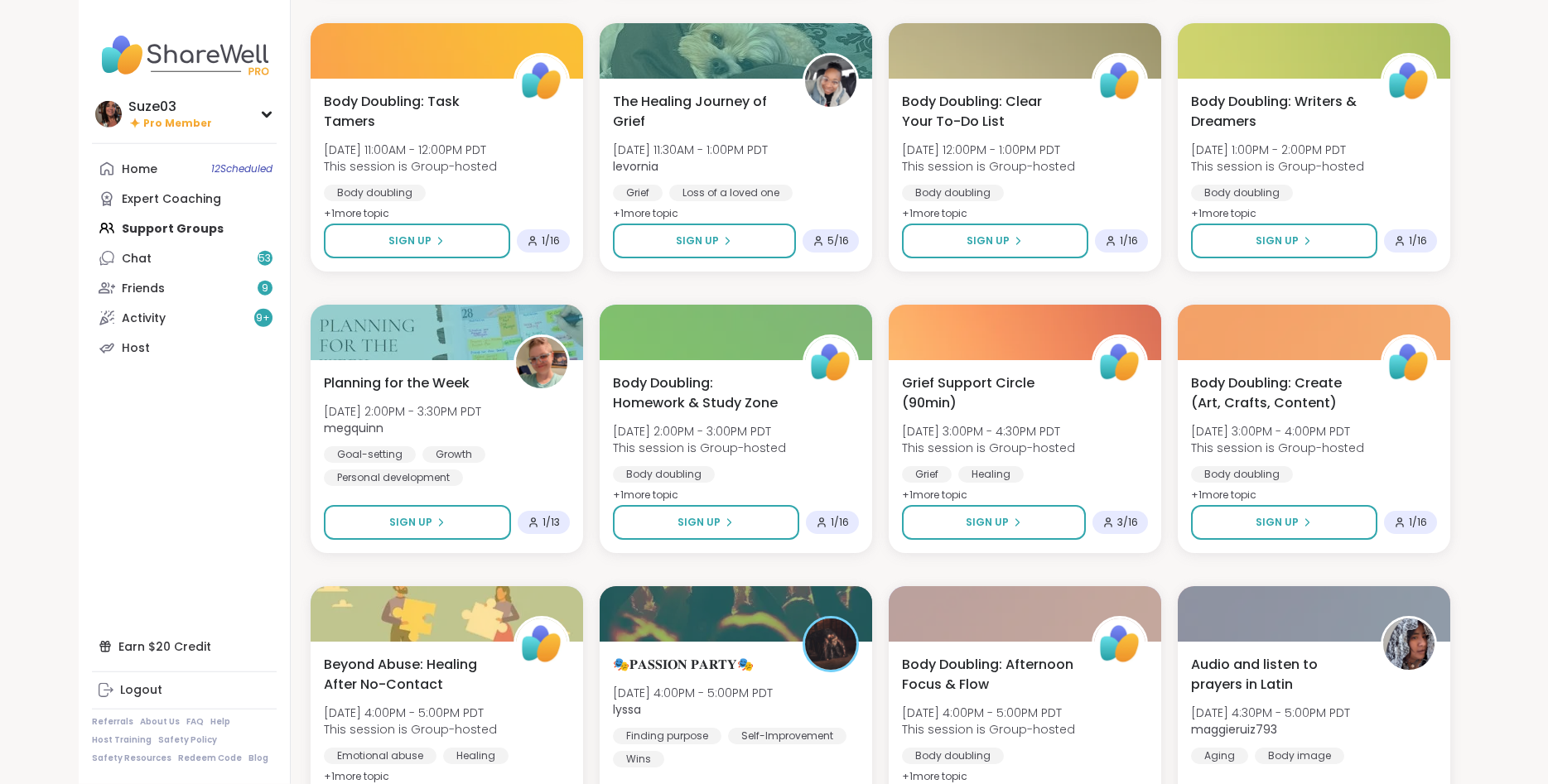
scroll to position [5855, 0]
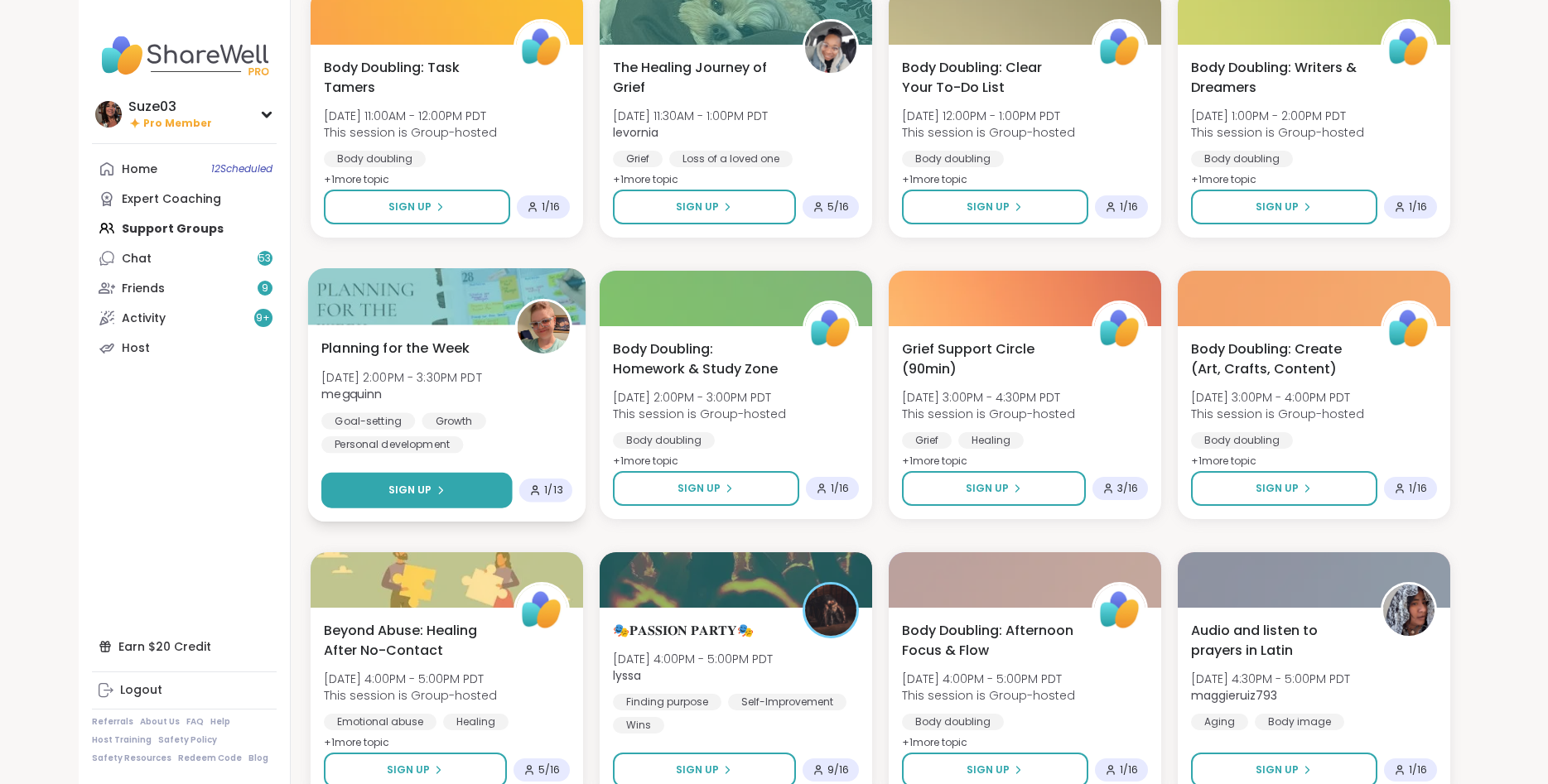
click at [475, 484] on button "Sign Up" at bounding box center [417, 490] width 192 height 36
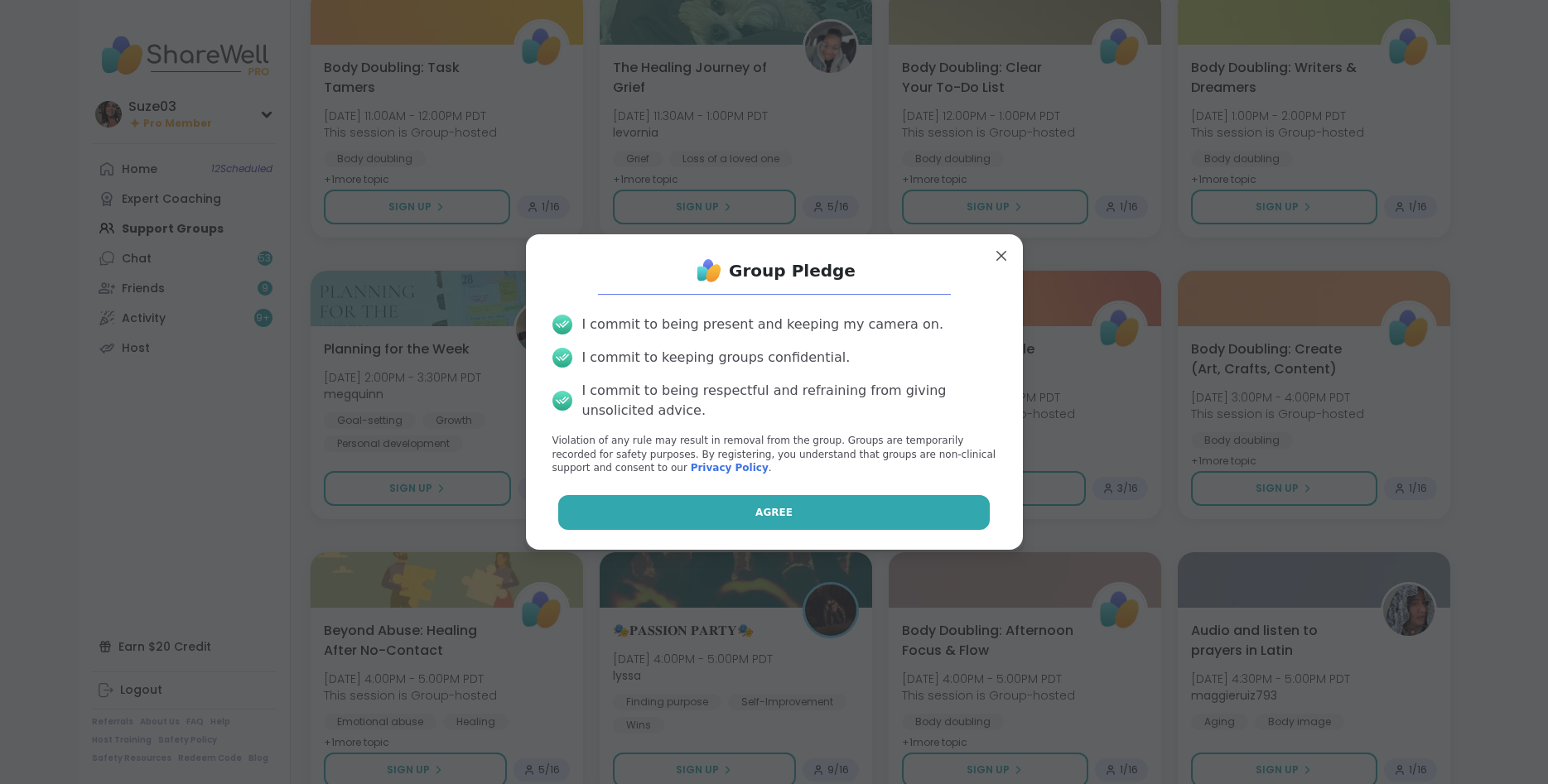
click at [814, 513] on button "Agree" at bounding box center [774, 513] width 432 height 35
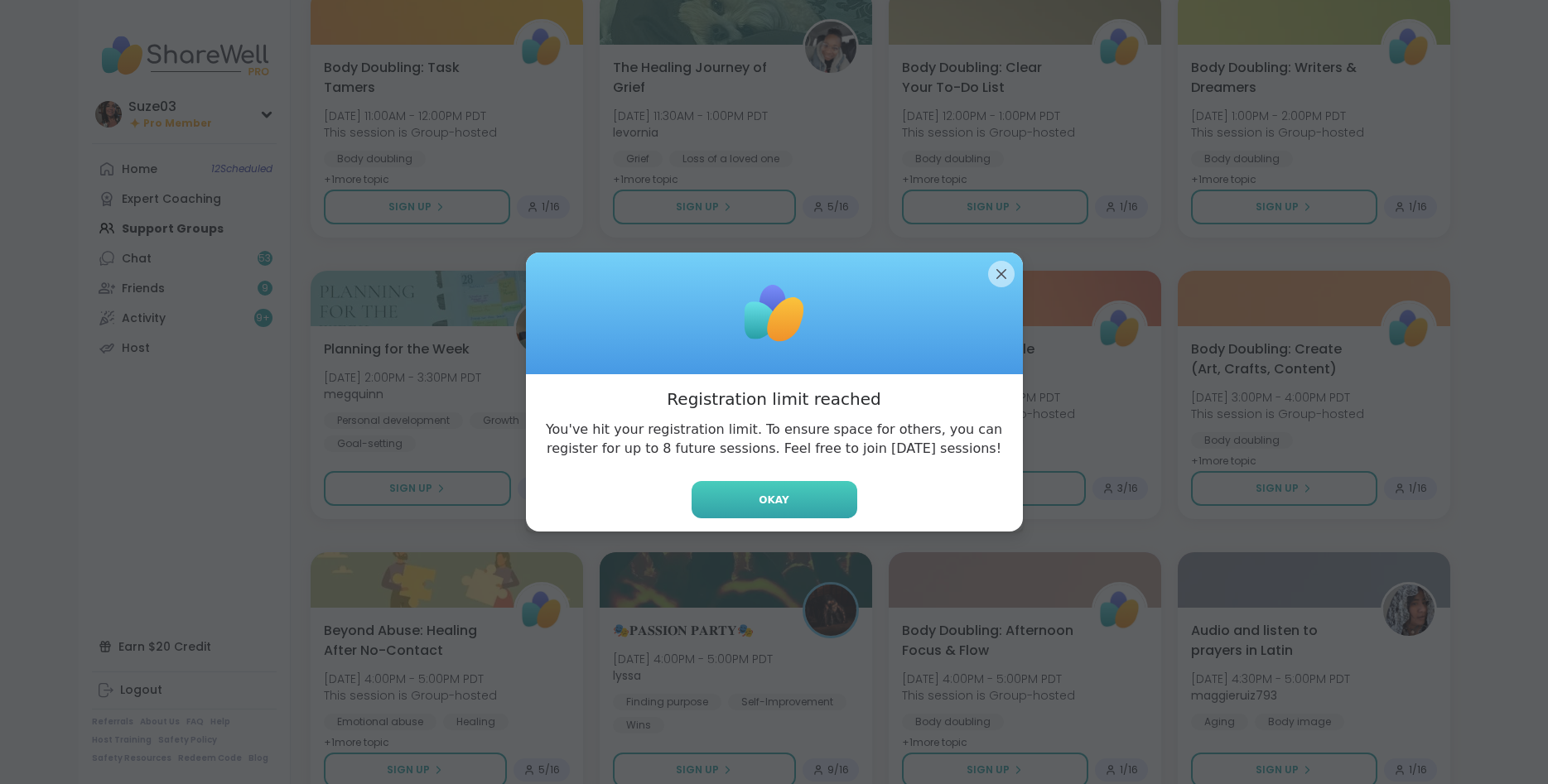
click at [795, 498] on button "Okay" at bounding box center [775, 500] width 166 height 38
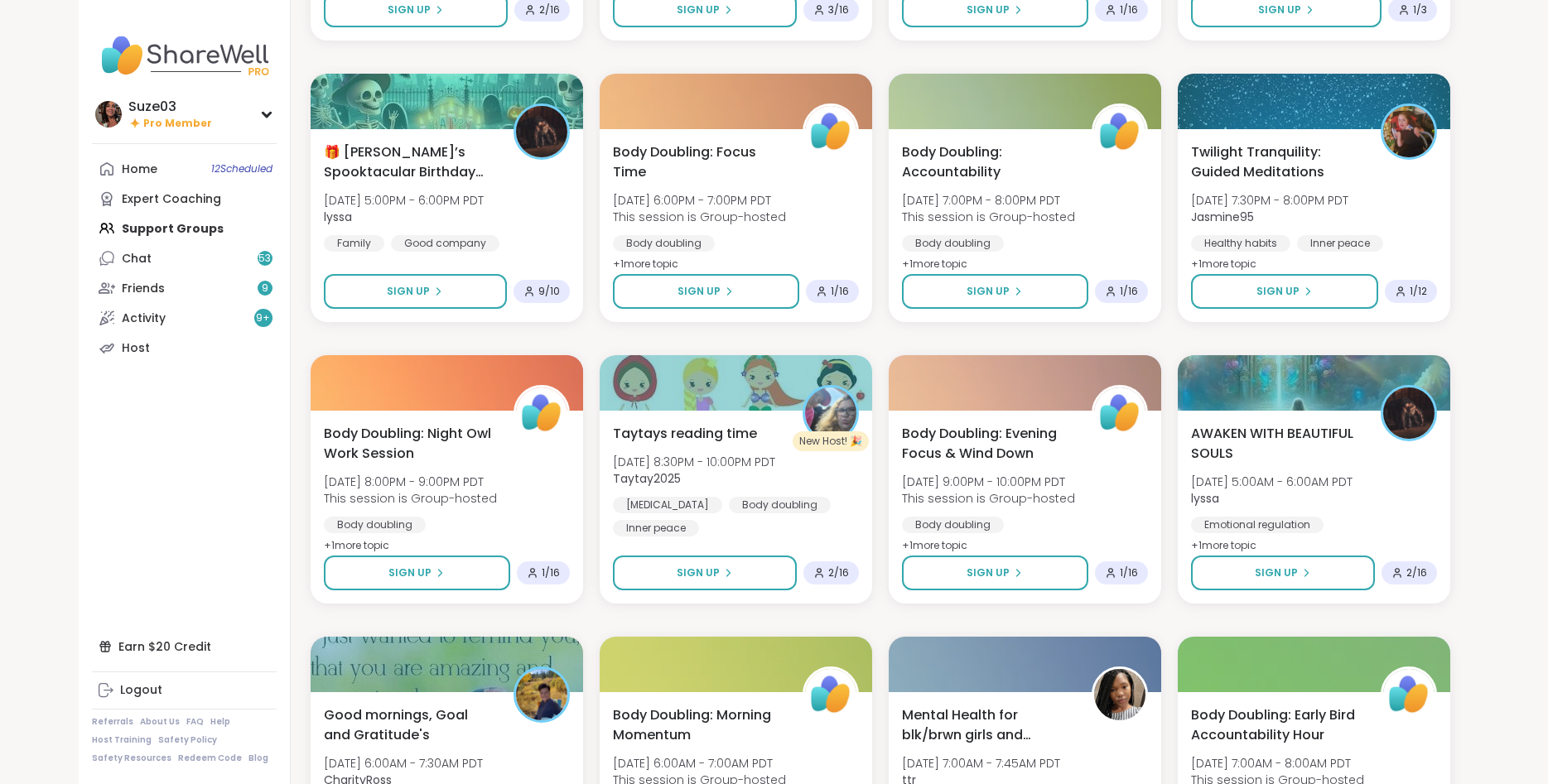
scroll to position [6939, 0]
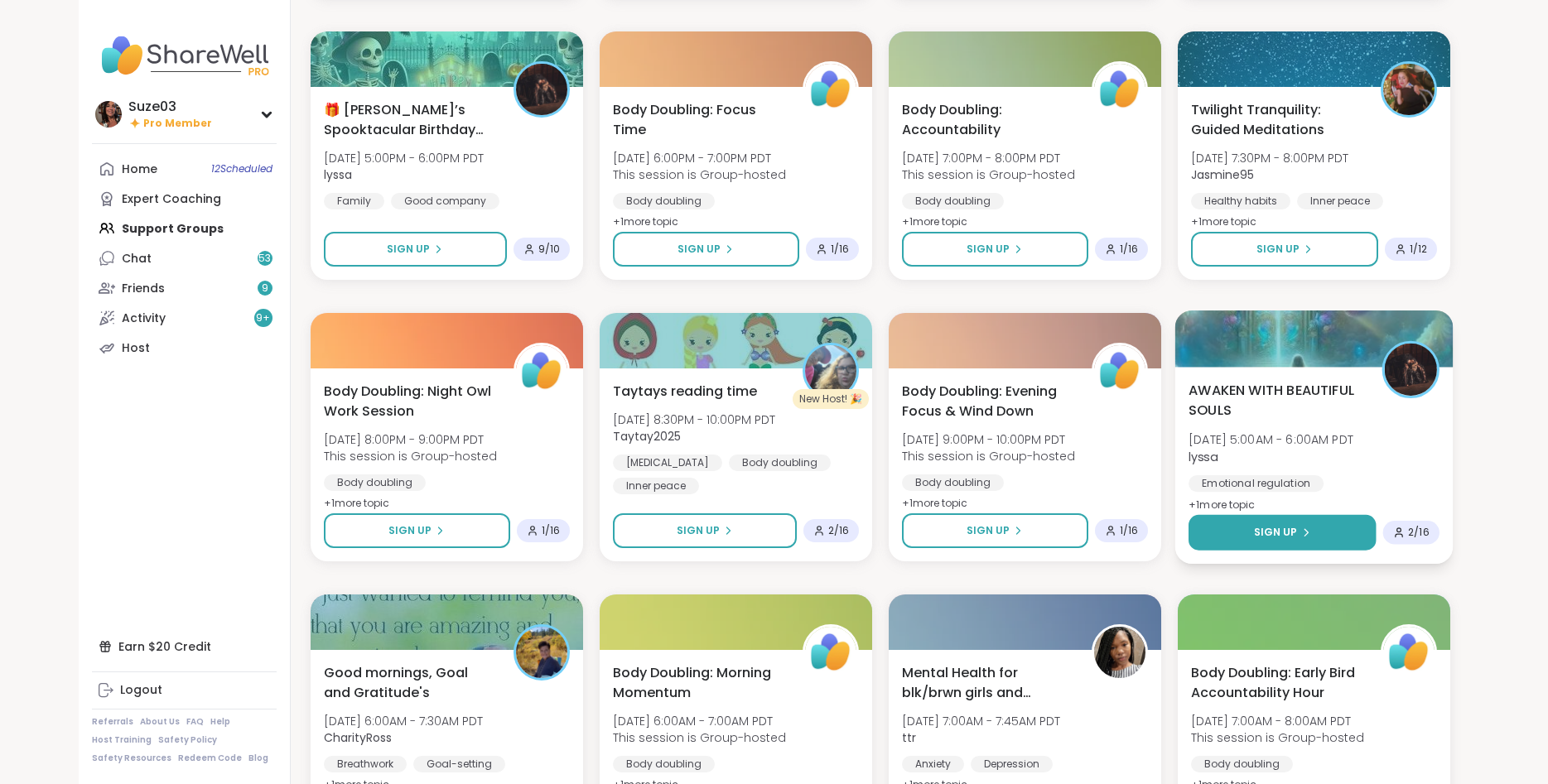
click at [1331, 531] on button "Sign Up" at bounding box center [1282, 533] width 188 height 36
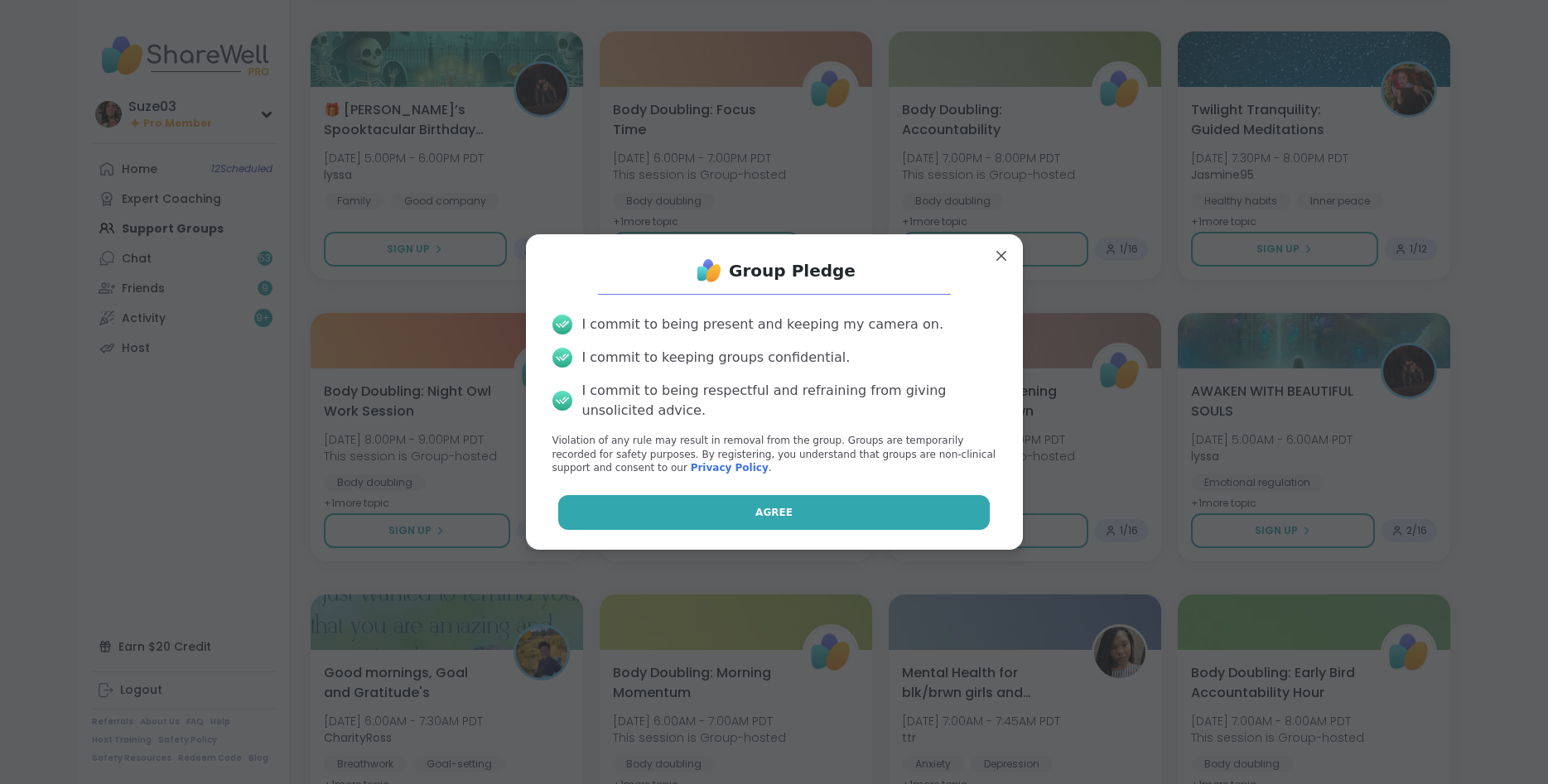
click at [932, 514] on button "Agree" at bounding box center [774, 513] width 432 height 35
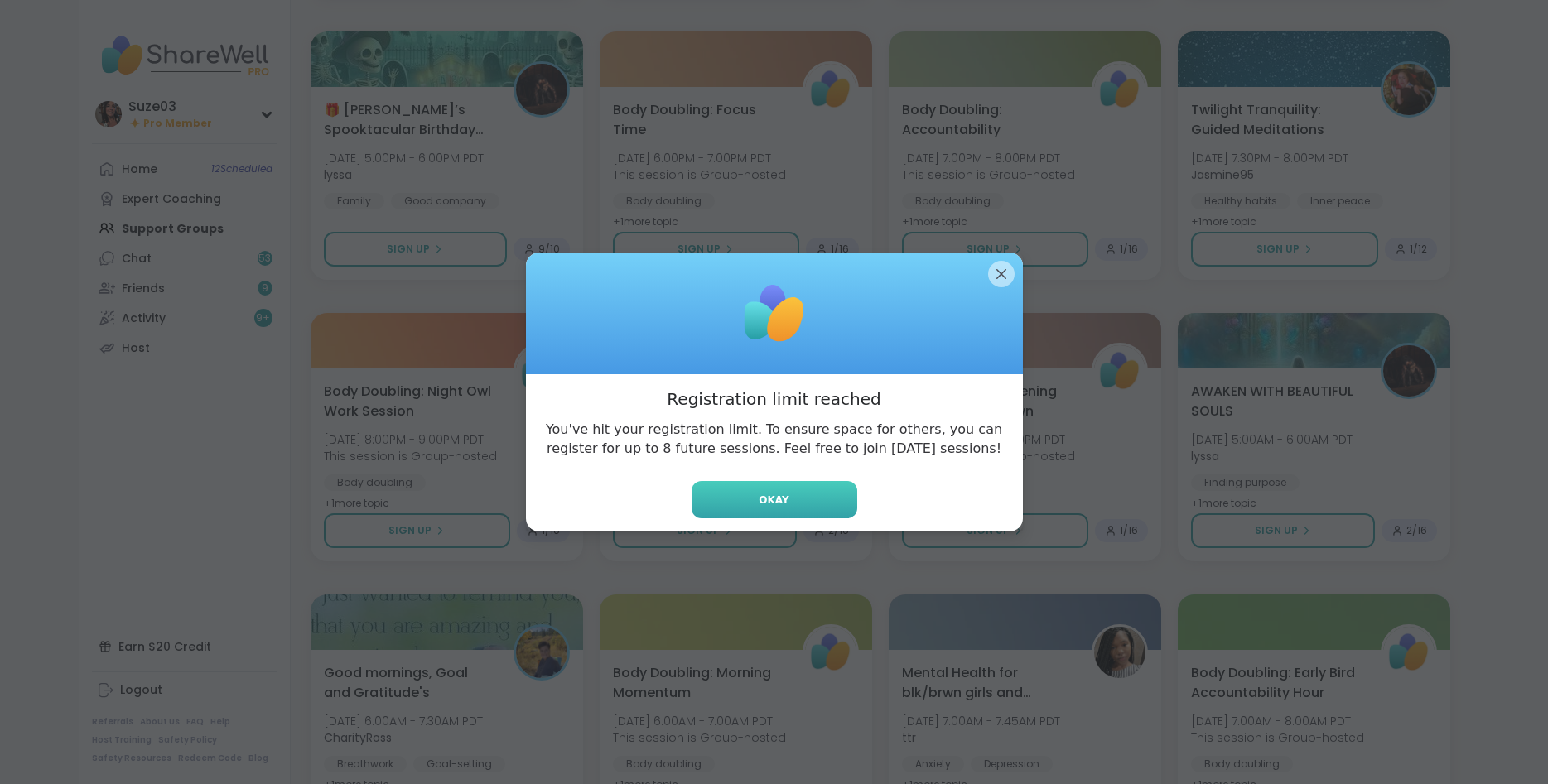
click at [831, 500] on button "Okay" at bounding box center [775, 500] width 166 height 38
click at [831, 500] on div "Taytays reading time [DATE] 8:30PM - 10:00PM PDT Taytay2025 [MEDICAL_DATA] Body…" at bounding box center [736, 465] width 272 height 193
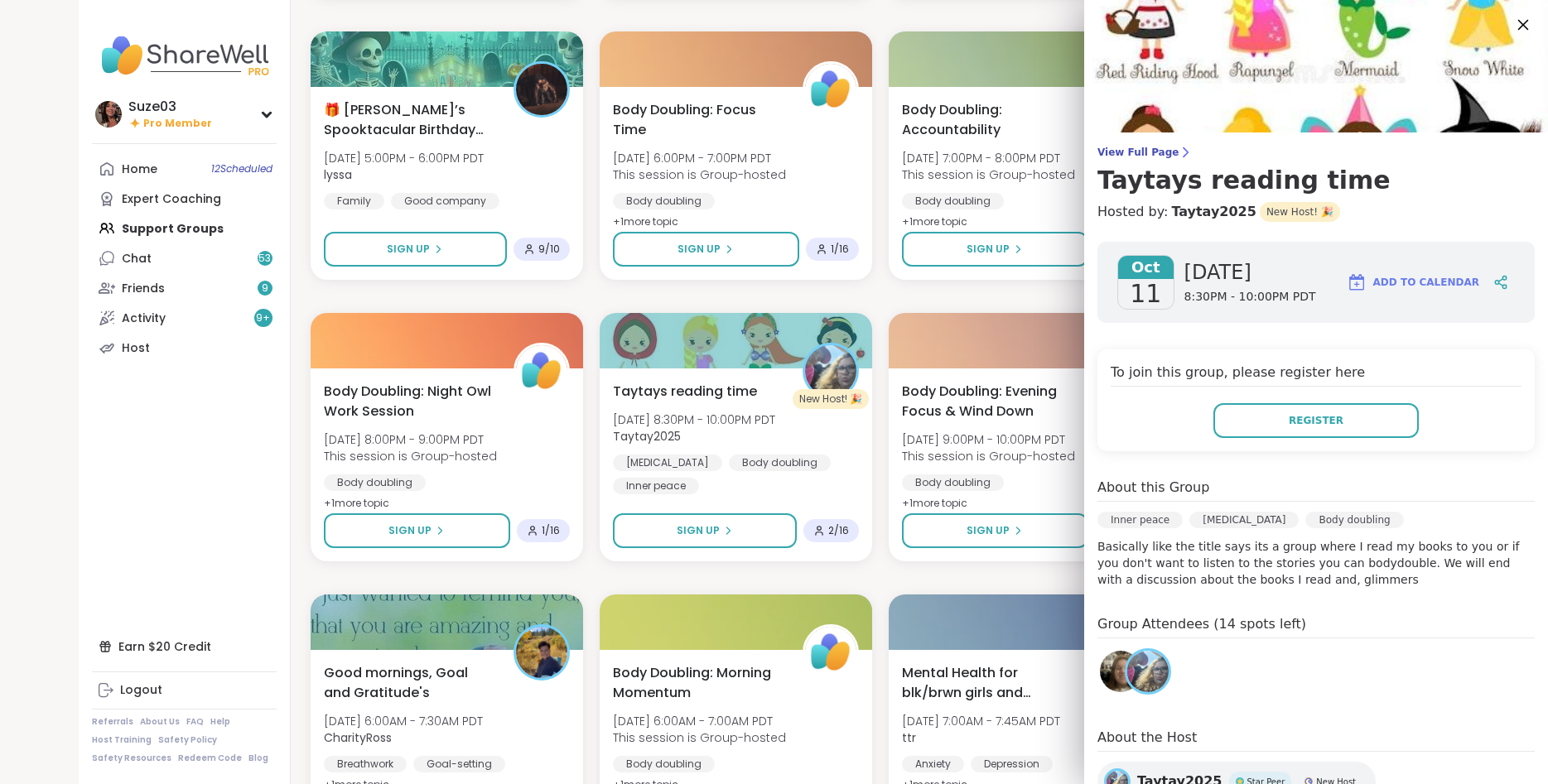
click at [1521, 21] on icon at bounding box center [1523, 24] width 21 height 21
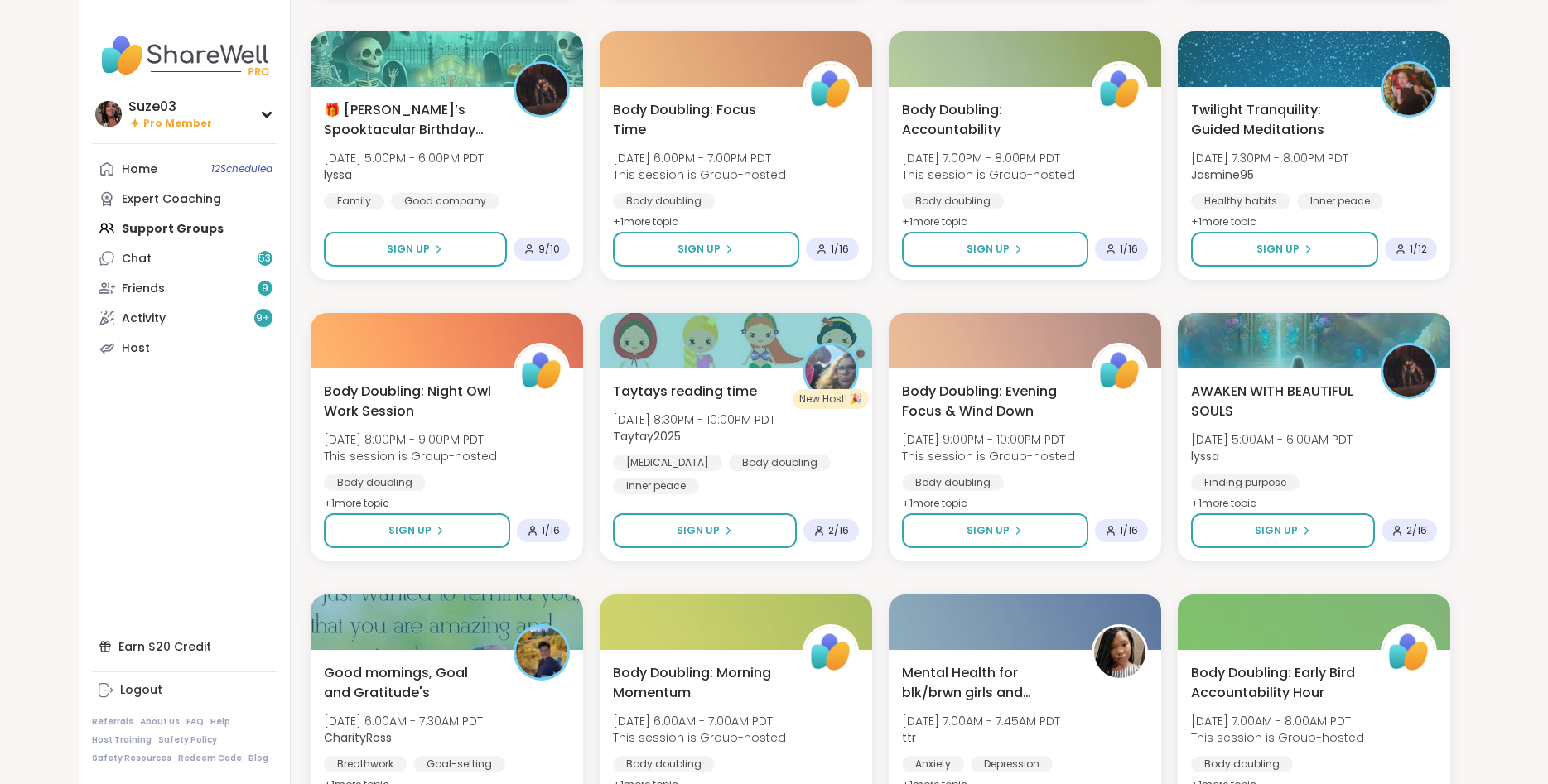
scroll to position [7065, 0]
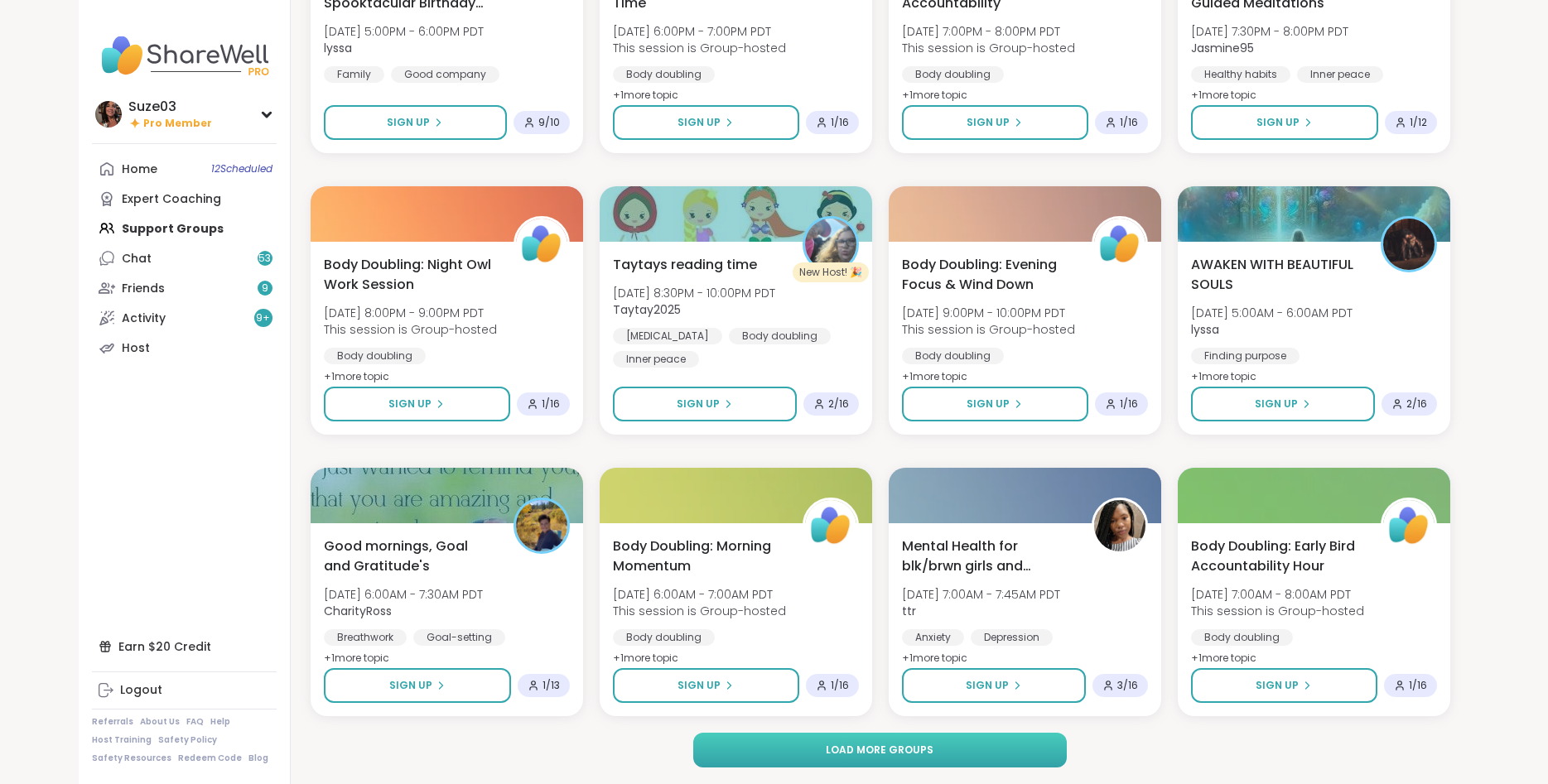
click at [969, 750] on button "Load more groups" at bounding box center [880, 750] width 373 height 35
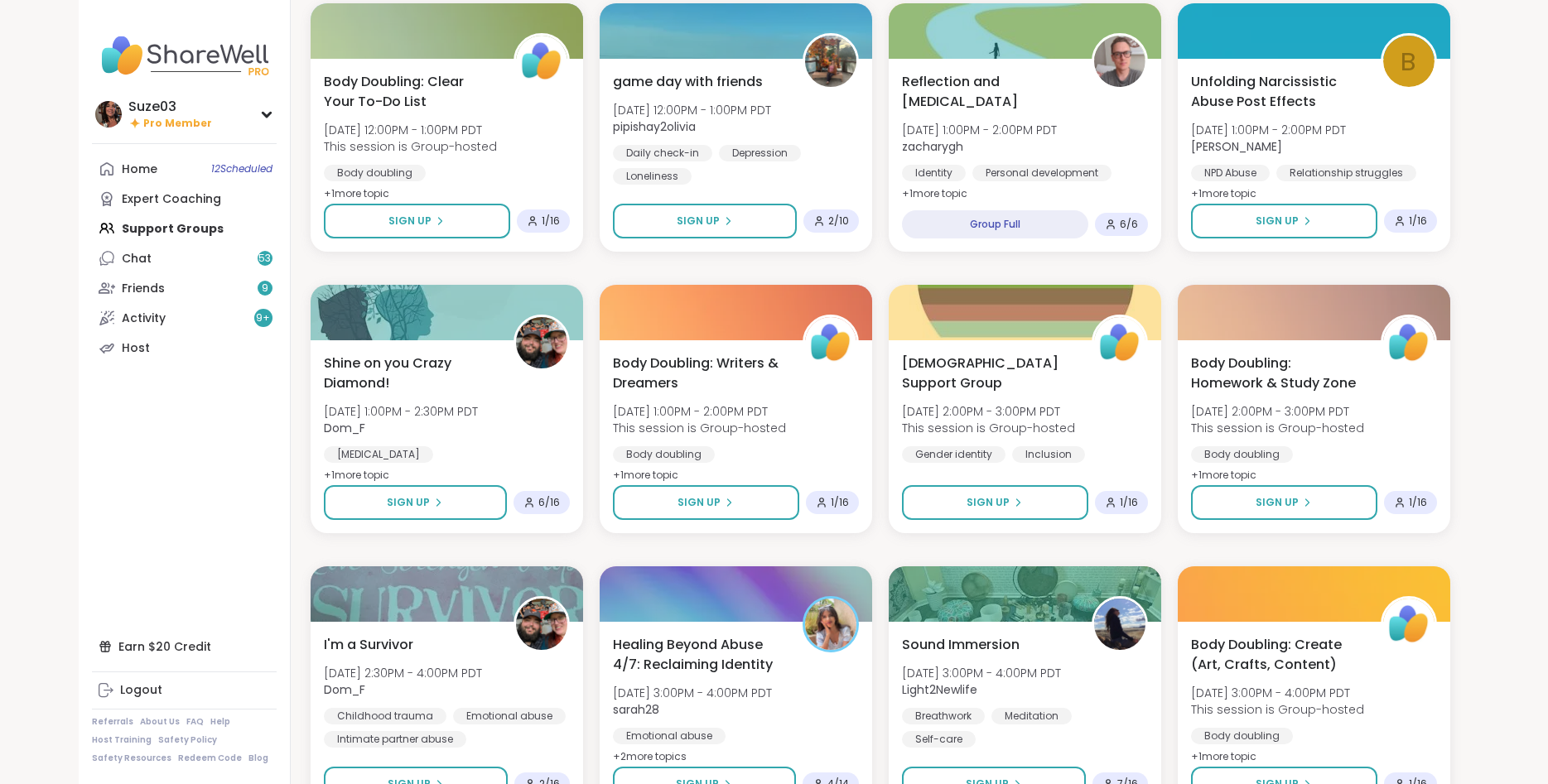
scroll to position [8980, 0]
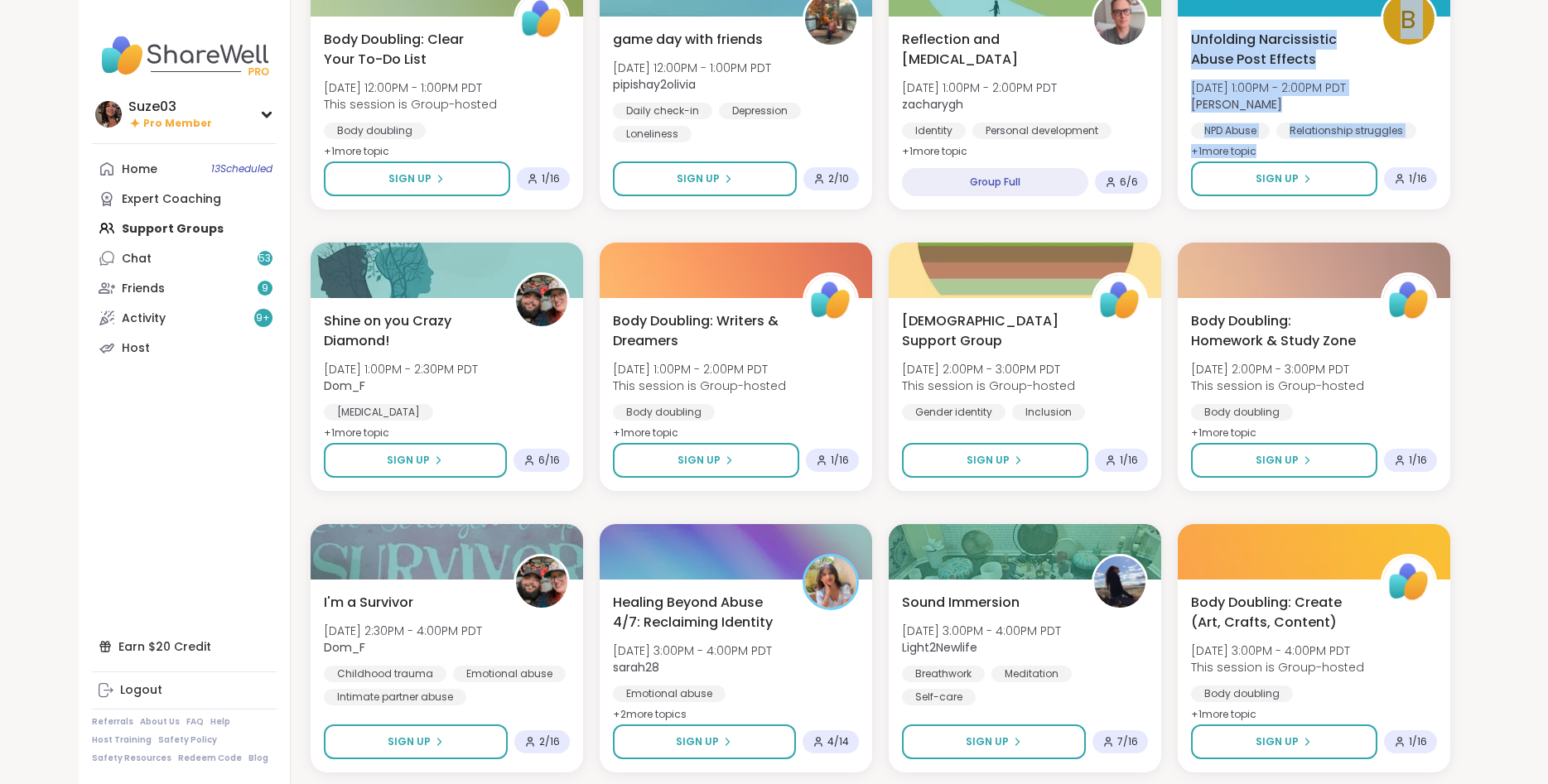
drag, startPoint x: 1528, startPoint y: 189, endPoint x: 1484, endPoint y: 5, distance: 189.2
